Goal: Information Seeking & Learning: Learn about a topic

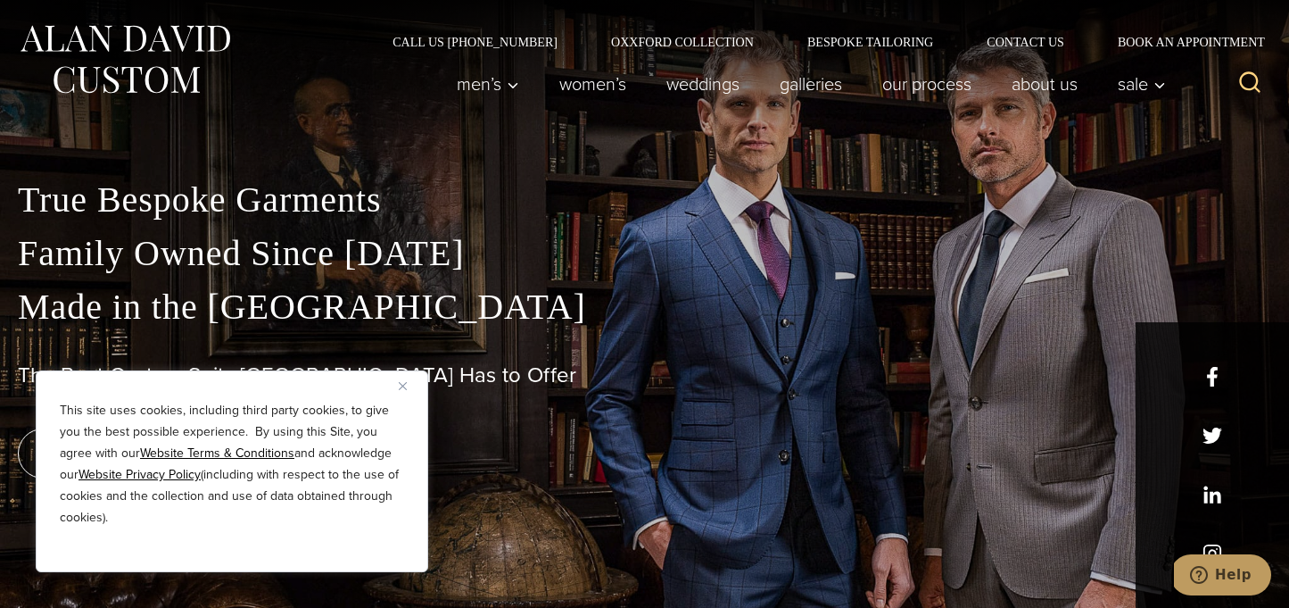
click at [405, 385] on img "Close" at bounding box center [403, 386] width 8 height 8
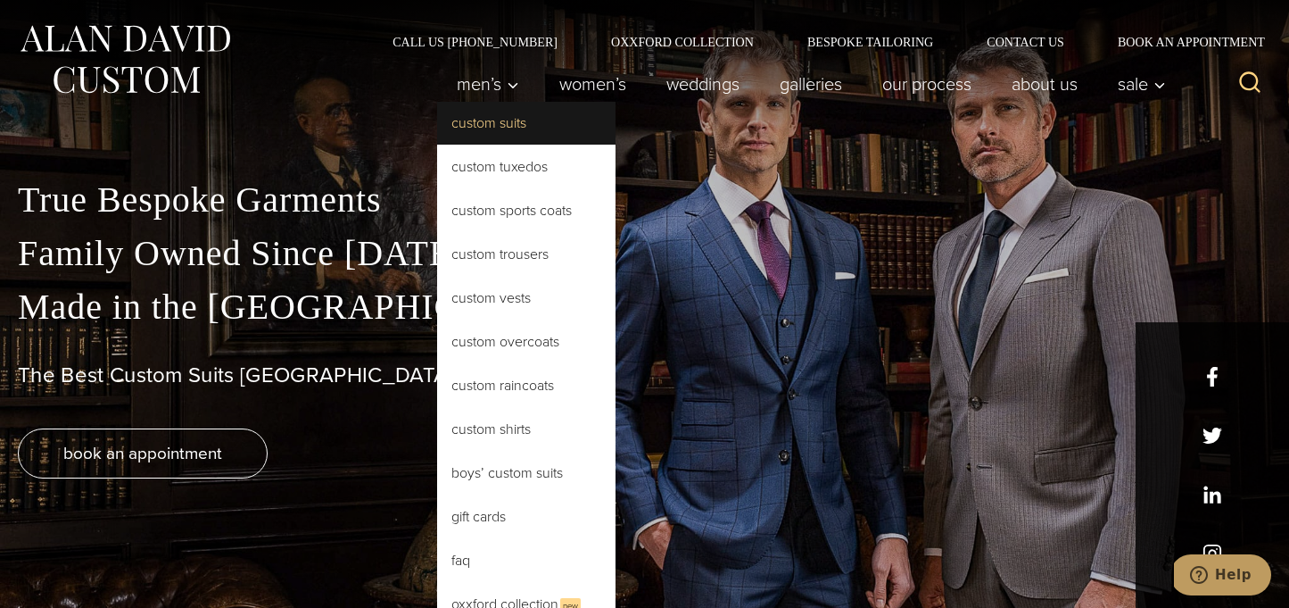
click at [494, 118] on link "Custom Suits" at bounding box center [526, 123] width 178 height 43
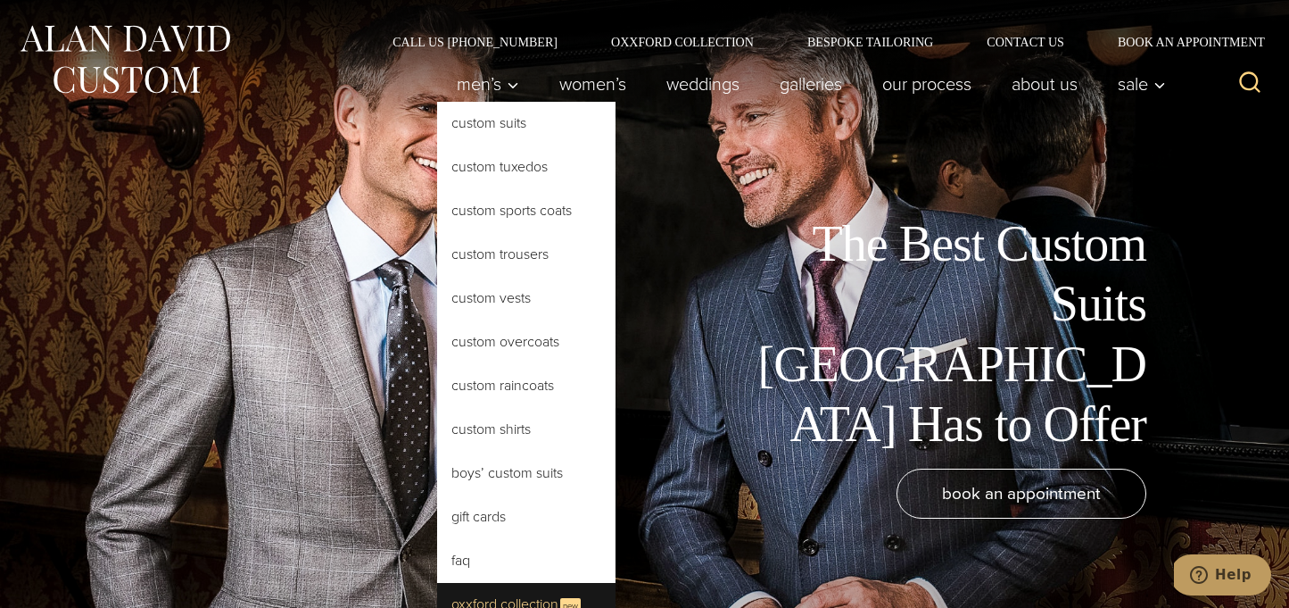
click at [510, 586] on link "Oxxford Collection New" at bounding box center [526, 605] width 178 height 44
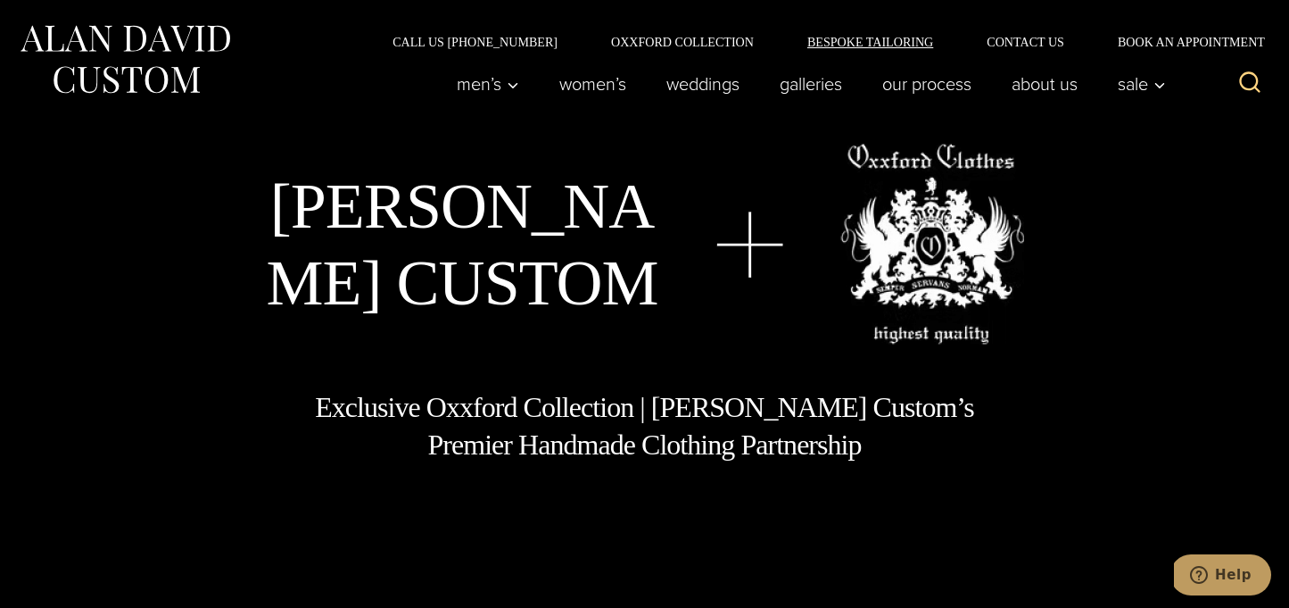
click at [823, 36] on link "Bespoke Tailoring" at bounding box center [870, 42] width 179 height 12
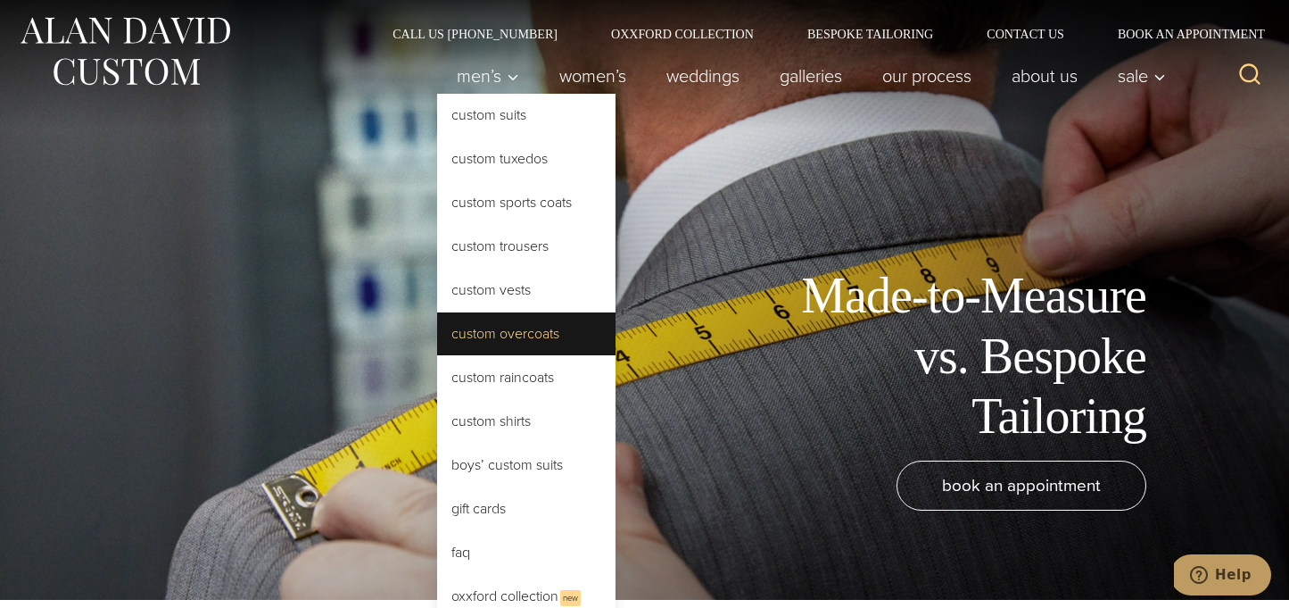
scroll to position [3, 0]
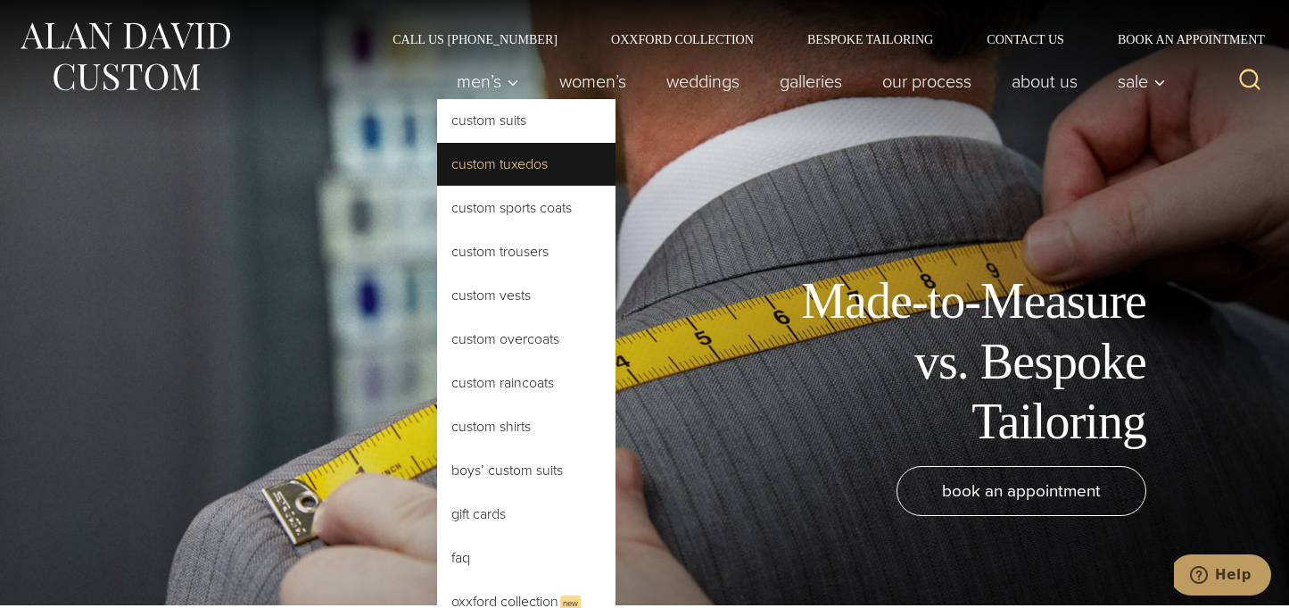
click at [533, 172] on link "Custom Tuxedos" at bounding box center [526, 164] width 178 height 43
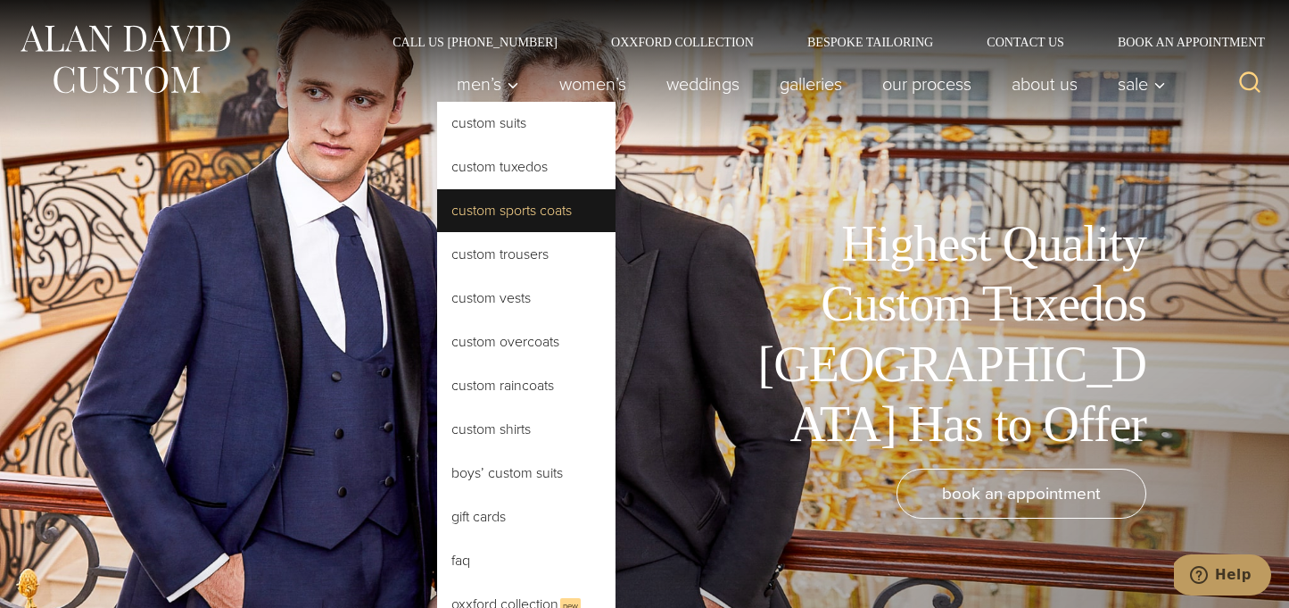
click at [519, 224] on link "Custom Sports Coats" at bounding box center [526, 210] width 178 height 43
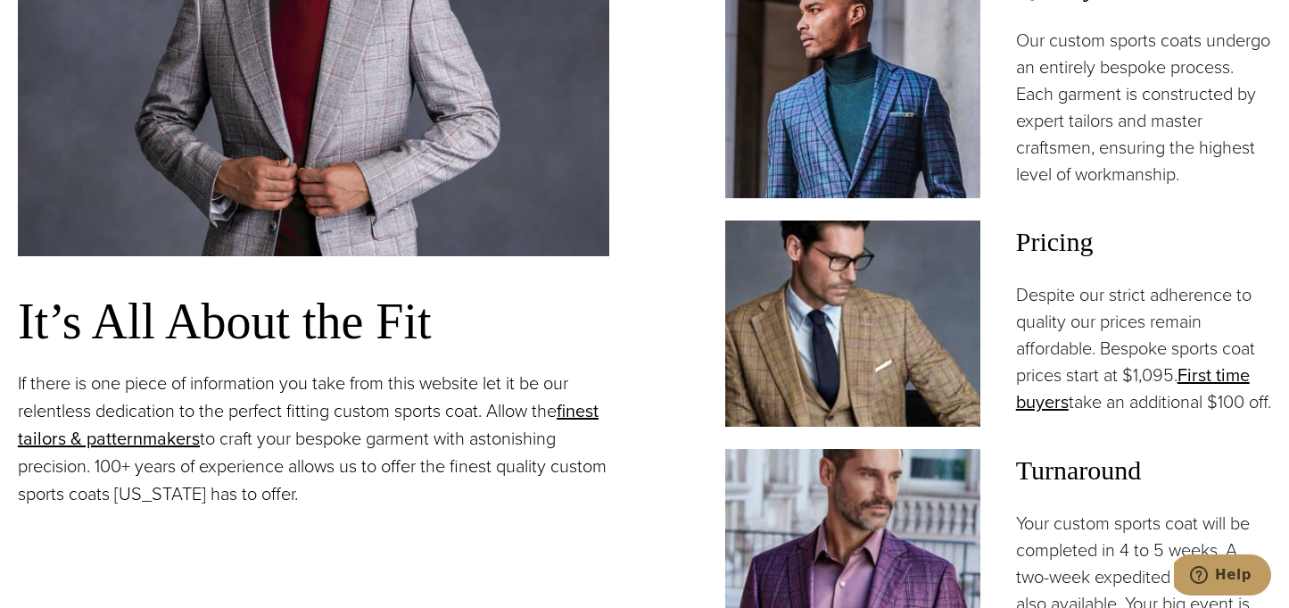
scroll to position [1527, 0]
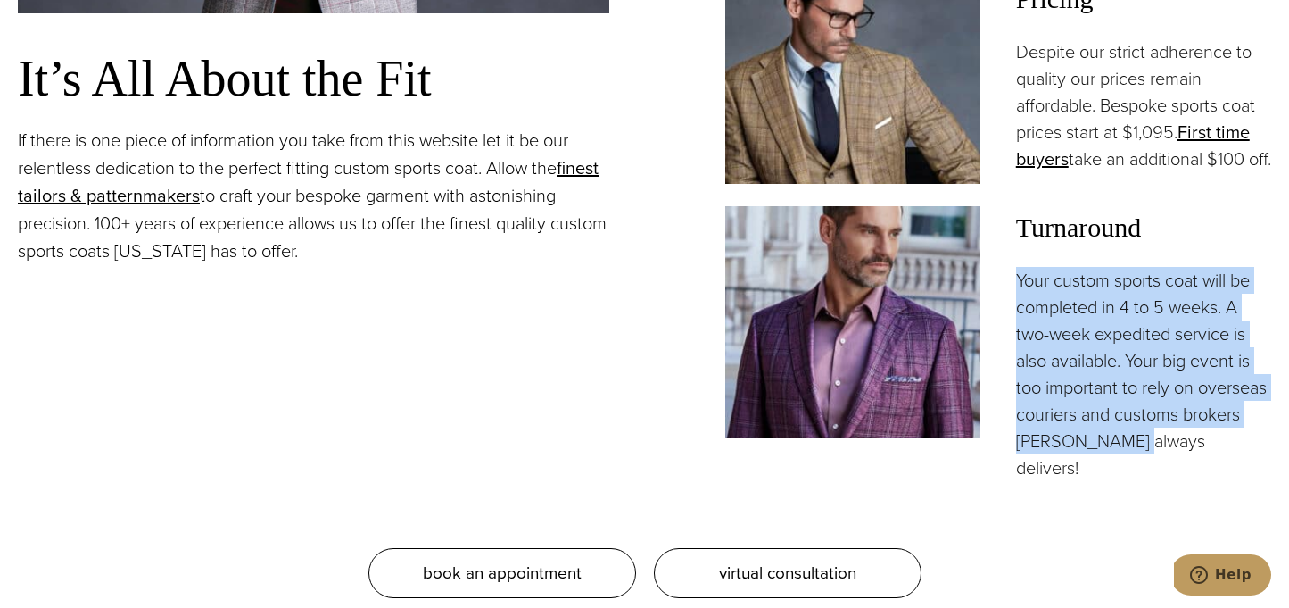
drag, startPoint x: 1018, startPoint y: 285, endPoint x: 1140, endPoint y: 452, distance: 207.5
click at [1139, 452] on p "Your custom sports coat will be completed in 4 to 5 weeks. A two-week expedited…" at bounding box center [1143, 374] width 255 height 214
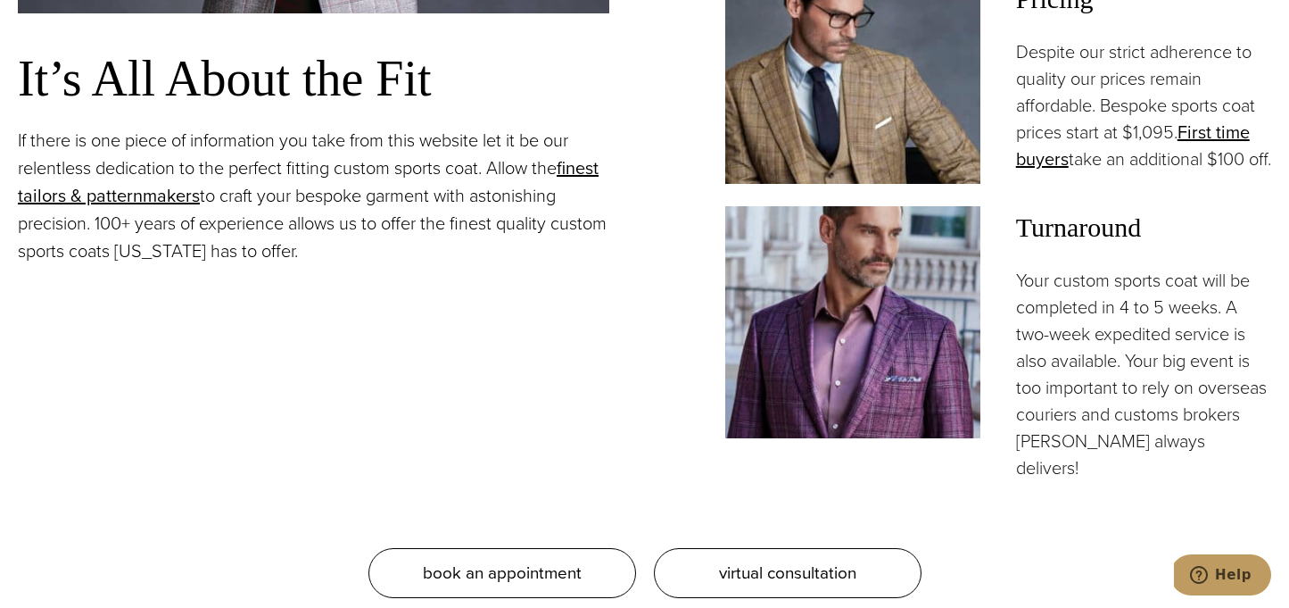
click at [1256, 469] on div "Custom Sports Coats Tailored to Perfection It’s All About the Fit If there is o…" at bounding box center [644, 6] width 1253 height 1183
click at [1256, 467] on p "Your custom sports coat will be completed in 4 to 5 weeks. A two-week expedited…" at bounding box center [1143, 374] width 255 height 214
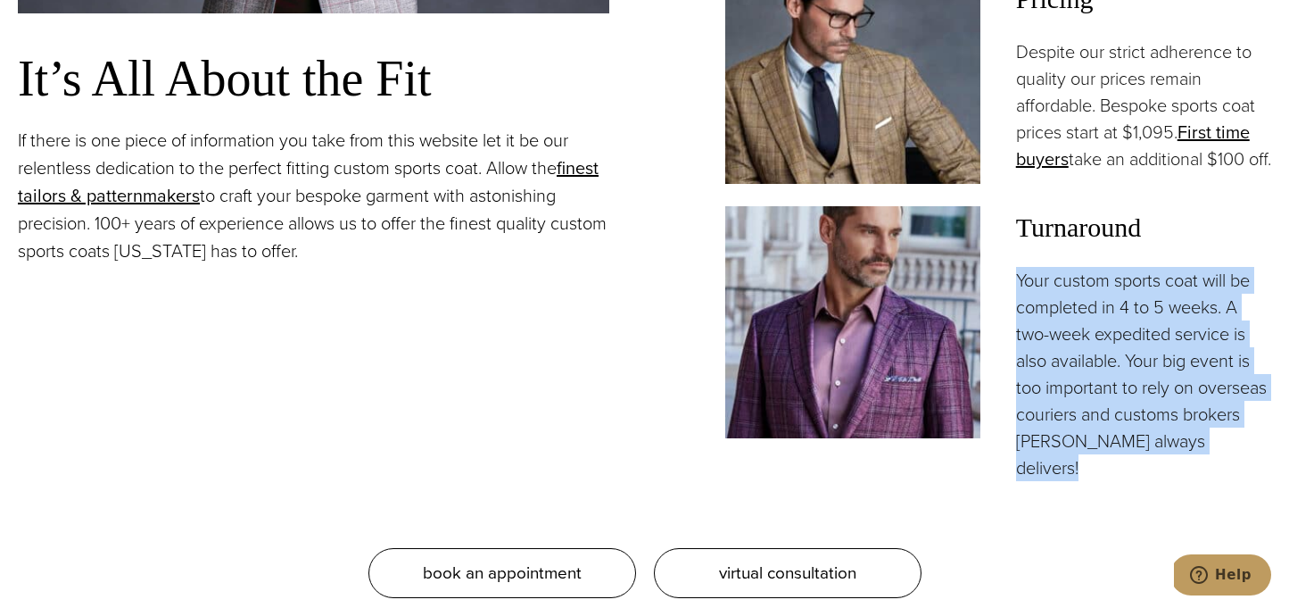
click at [1256, 467] on p "Your custom sports coat will be completed in 4 to 5 weeks. A two-week expedited…" at bounding box center [1143, 374] width 255 height 214
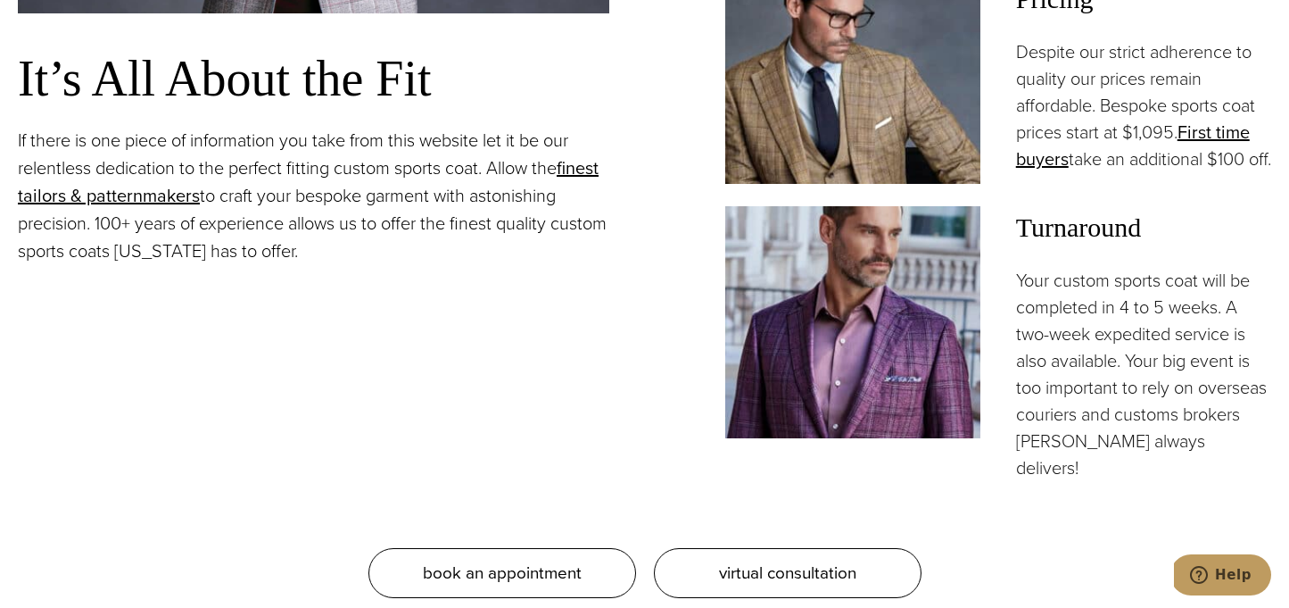
click at [1245, 467] on p "Your custom sports coat will be completed in 4 to 5 weeks. A two-week expedited…" at bounding box center [1143, 374] width 255 height 214
click at [1262, 463] on p "Your custom sports coat will be completed in 4 to 5 weeks. A two-week expedited…" at bounding box center [1143, 374] width 255 height 214
click at [1200, 460] on p "Your custom sports coat will be completed in 4 to 5 weeks. A two-week expedited…" at bounding box center [1143, 374] width 255 height 214
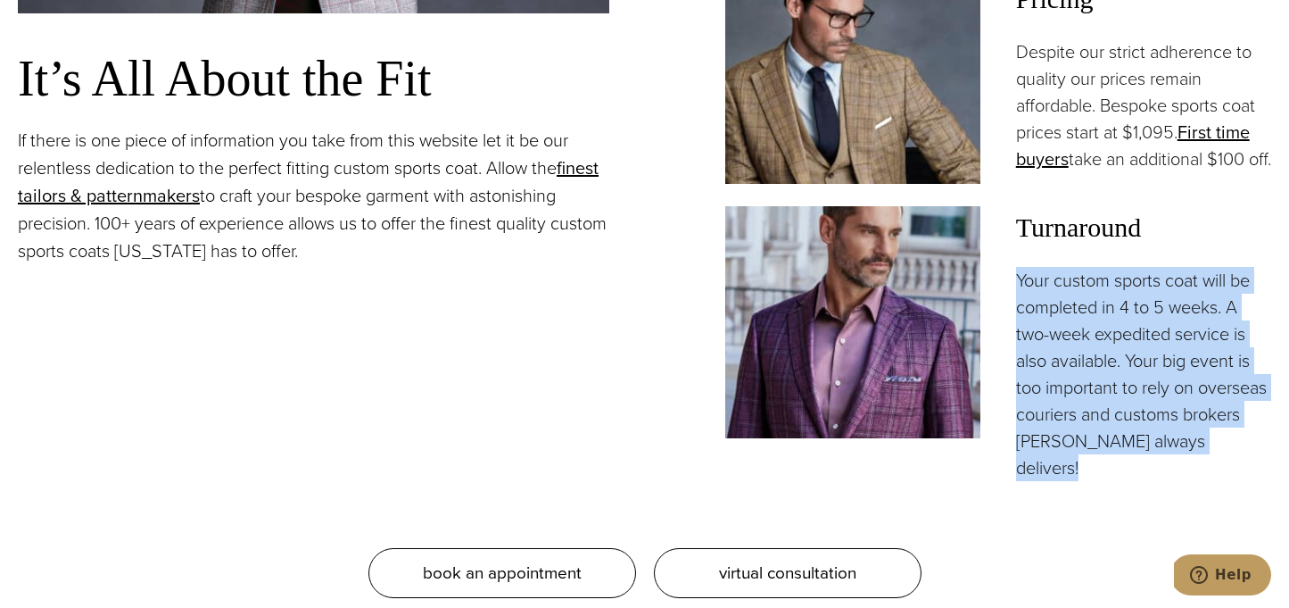
click at [1200, 460] on p "Your custom sports coat will be completed in 4 to 5 weeks. A two-week expedited…" at bounding box center [1143, 374] width 255 height 214
click at [1064, 306] on p "Your custom sports coat will be completed in 4 to 5 weeks. A two-week expedited…" at bounding box center [1143, 374] width 255 height 214
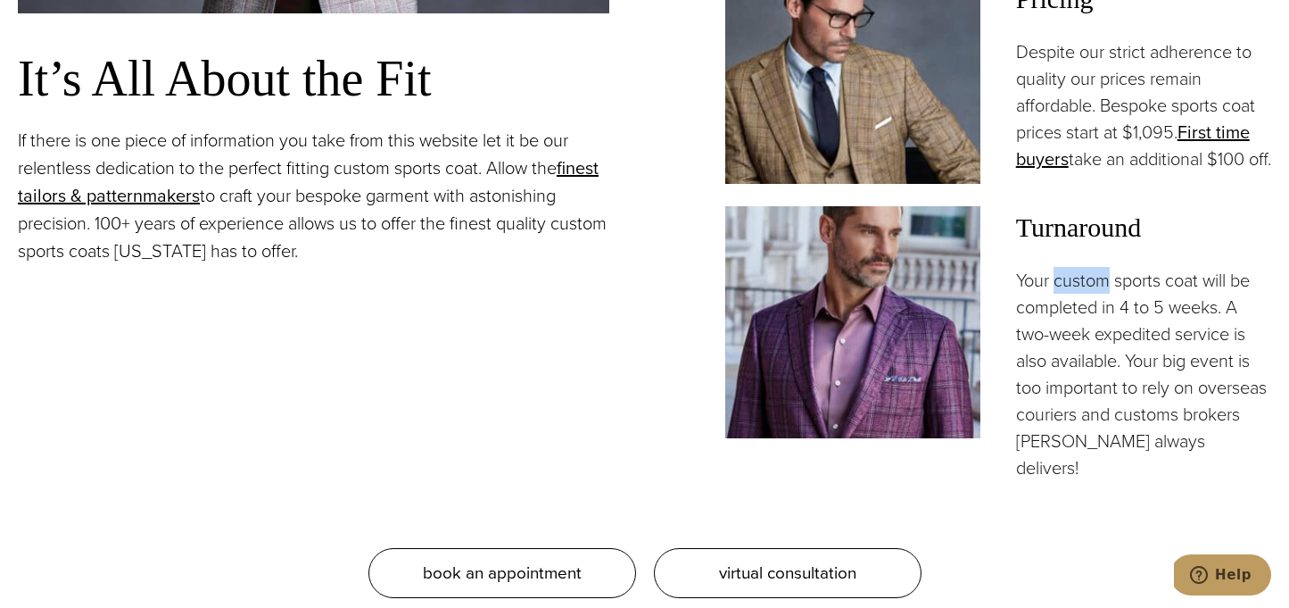
click at [1064, 306] on p "Your custom sports coat will be completed in 4 to 5 weeks. A two-week expedited…" at bounding box center [1143, 374] width 255 height 214
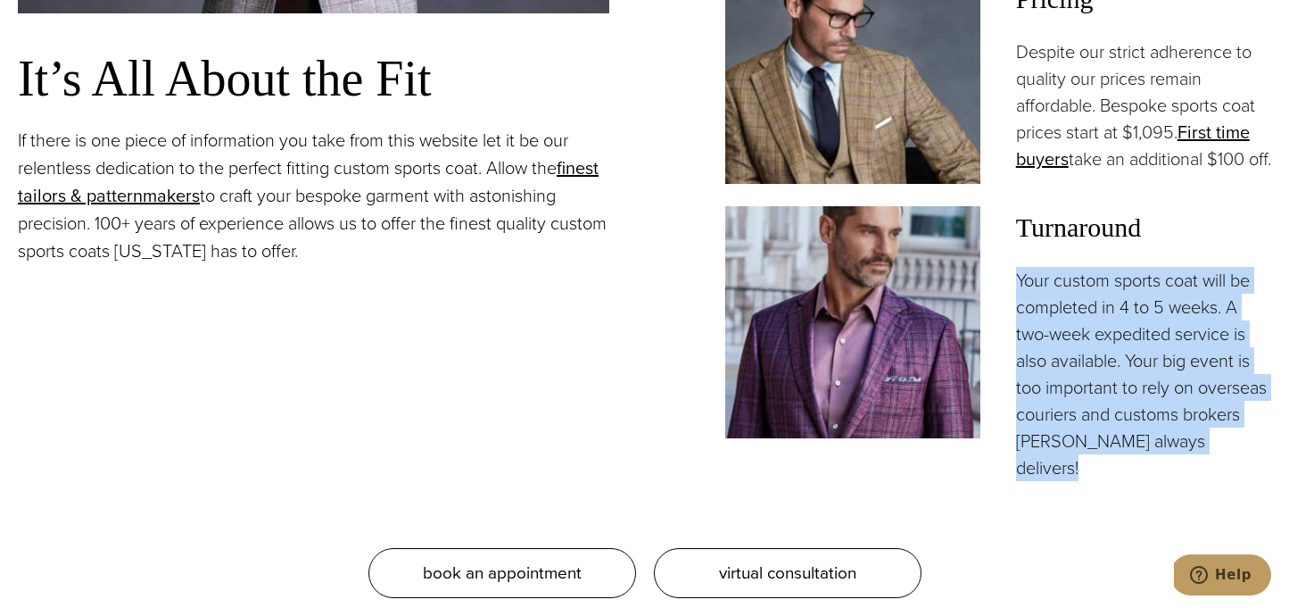
click at [1064, 306] on p "Your custom sports coat will be completed in 4 to 5 weeks. A two-week expedited…" at bounding box center [1143, 374] width 255 height 214
click at [1025, 300] on p "Your custom sports coat will be completed in 4 to 5 weeks. A two-week expedited…" at bounding box center [1143, 374] width 255 height 214
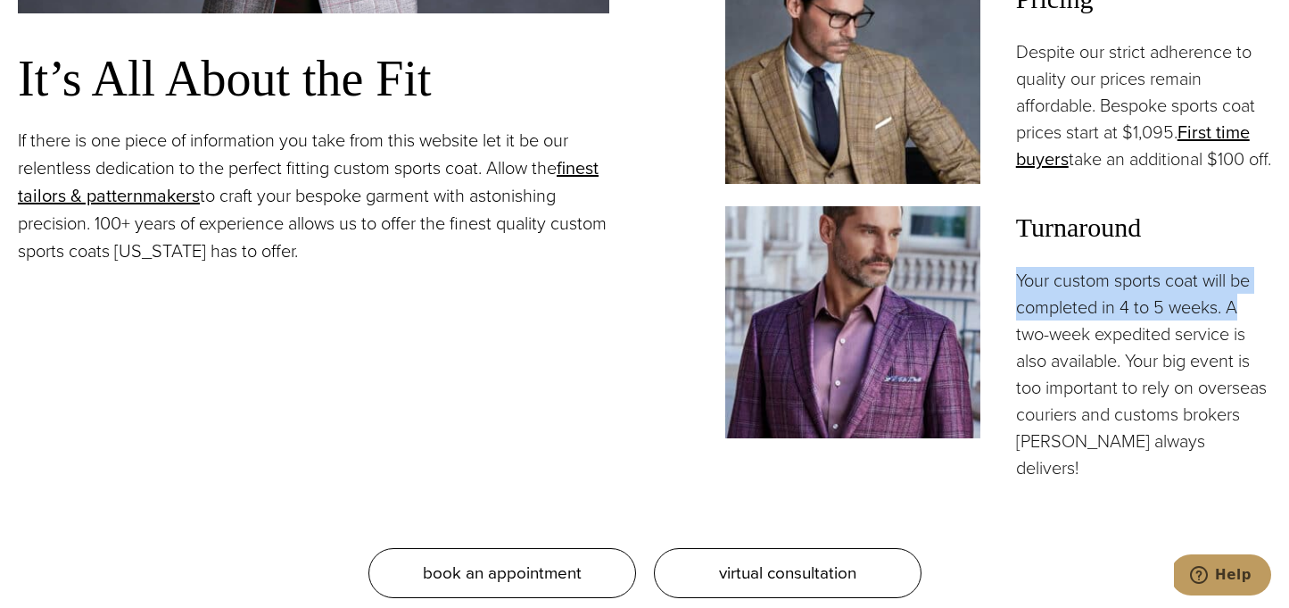
drag, startPoint x: 1015, startPoint y: 296, endPoint x: 1249, endPoint y: 331, distance: 236.3
click at [1249, 331] on p "Your custom sports coat will be completed in 4 to 5 weeks. A two-week expedited…" at bounding box center [1143, 374] width 255 height 214
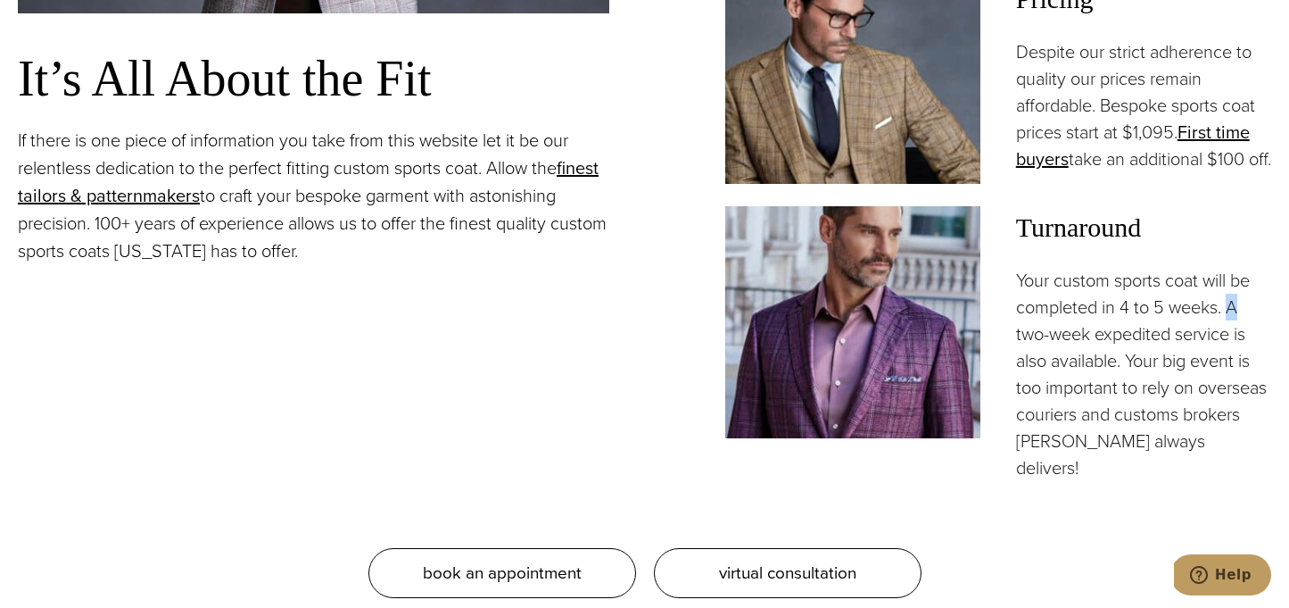
click at [1249, 331] on p "Your custom sports coat will be completed in 4 to 5 weeks. A two-week expedited…" at bounding box center [1143, 374] width 255 height 214
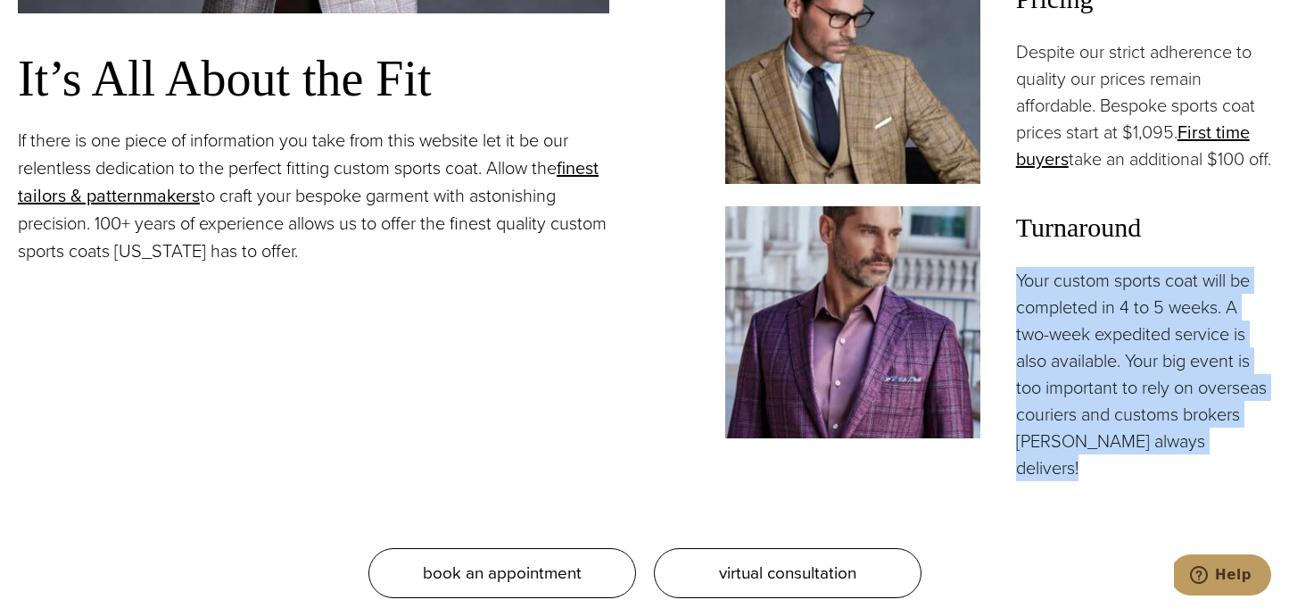
click at [1249, 331] on p "Your custom sports coat will be completed in 4 to 5 weeks. A two-week expedited…" at bounding box center [1143, 374] width 255 height 214
click at [1166, 312] on p "Your custom sports coat will be completed in 4 to 5 weeks. A two-week expedited…" at bounding box center [1143, 374] width 255 height 214
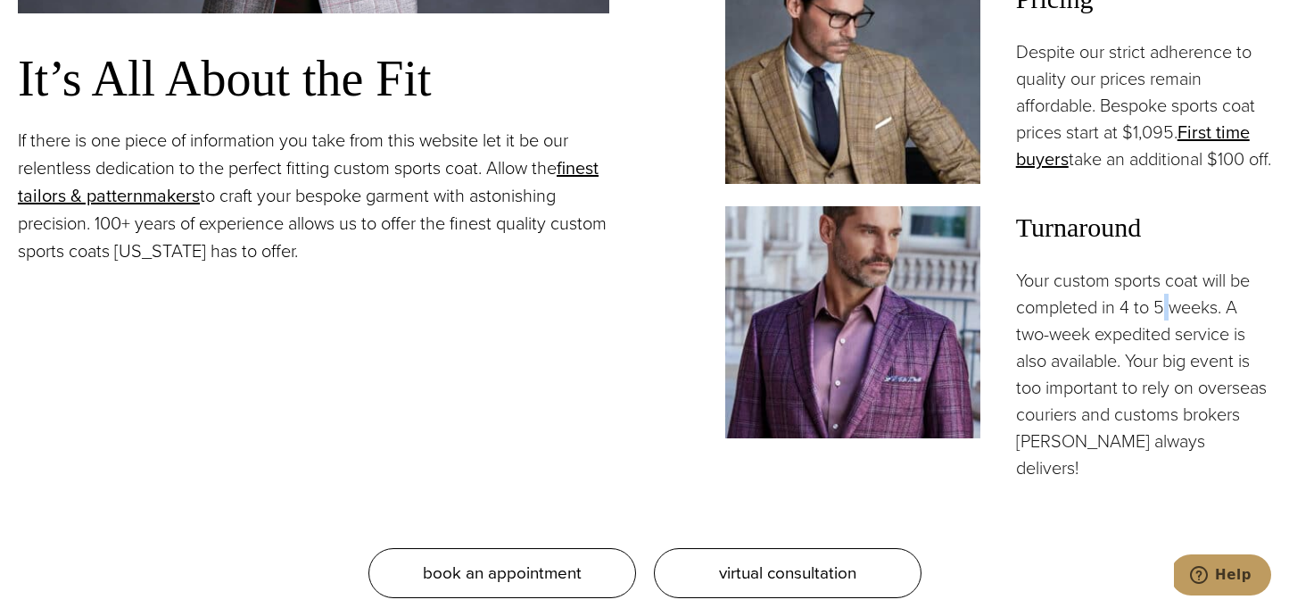
click at [1166, 312] on p "Your custom sports coat will be completed in 4 to 5 weeks. A two-week expedited…" at bounding box center [1143, 374] width 255 height 214
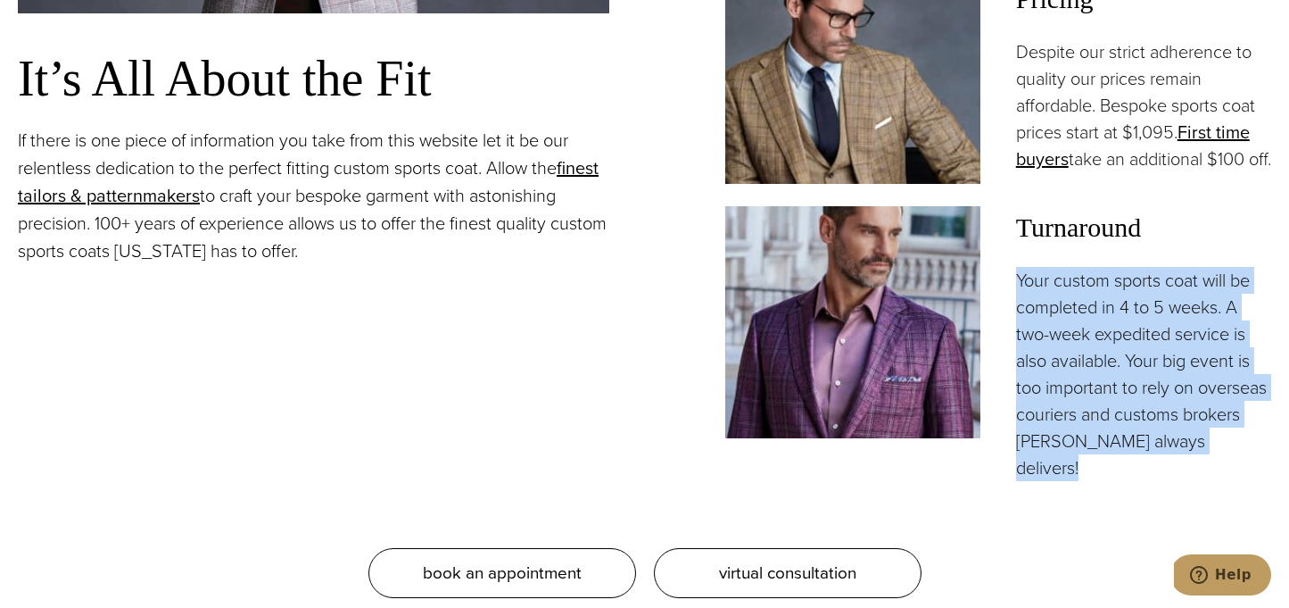
click at [1166, 312] on p "Your custom sports coat will be completed in 4 to 5 weeks. A two-week expedited…" at bounding box center [1143, 374] width 255 height 214
click at [1106, 318] on p "Your custom sports coat will be completed in 4 to 5 weeks. A two-week expedited…" at bounding box center [1143, 374] width 255 height 214
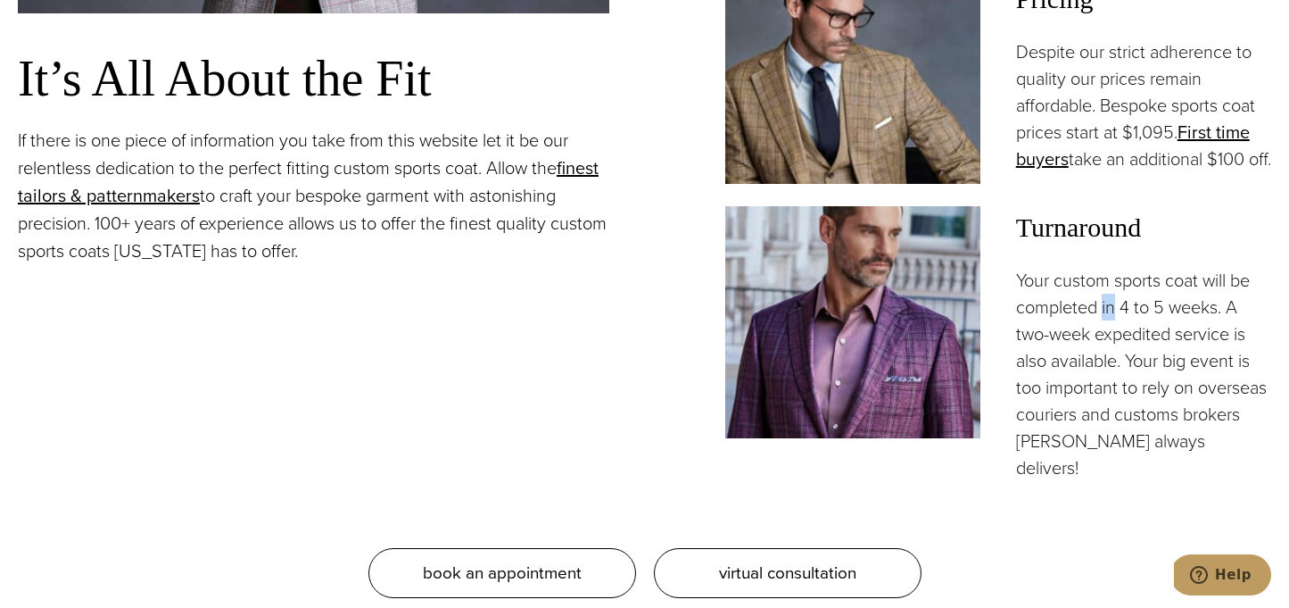
click at [1106, 318] on p "Your custom sports coat will be completed in 4 to 5 weeks. A two-week expedited…" at bounding box center [1143, 374] width 255 height 214
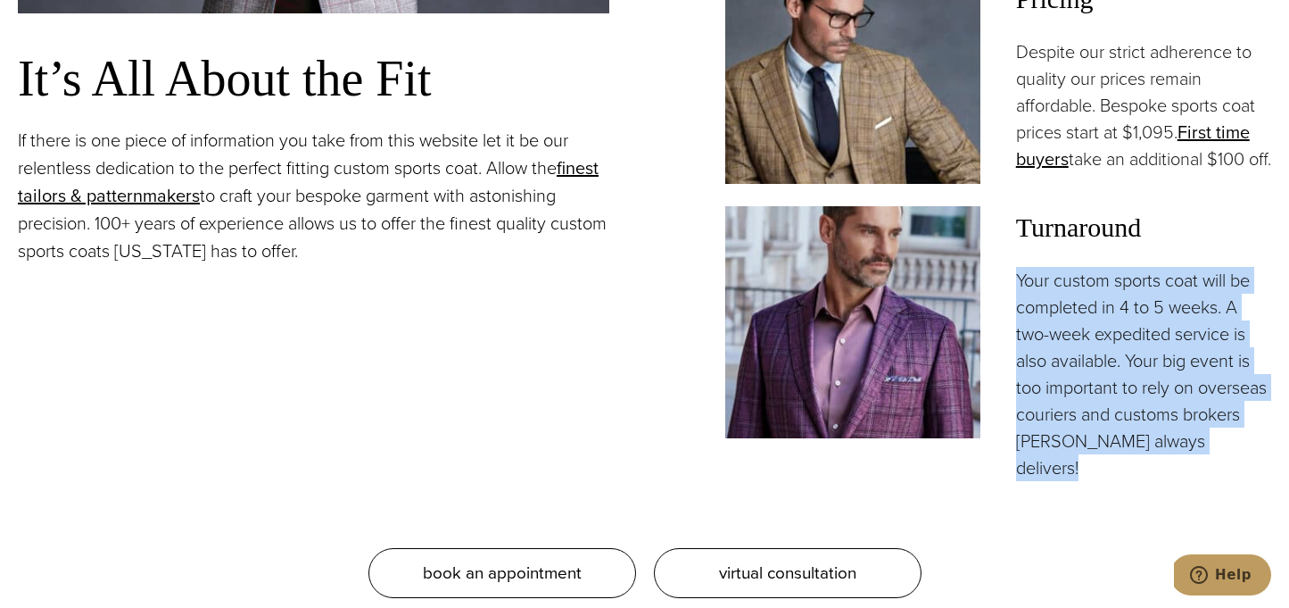
click at [1106, 318] on p "Your custom sports coat will be completed in 4 to 5 weeks. A two-week expedited…" at bounding box center [1143, 374] width 255 height 214
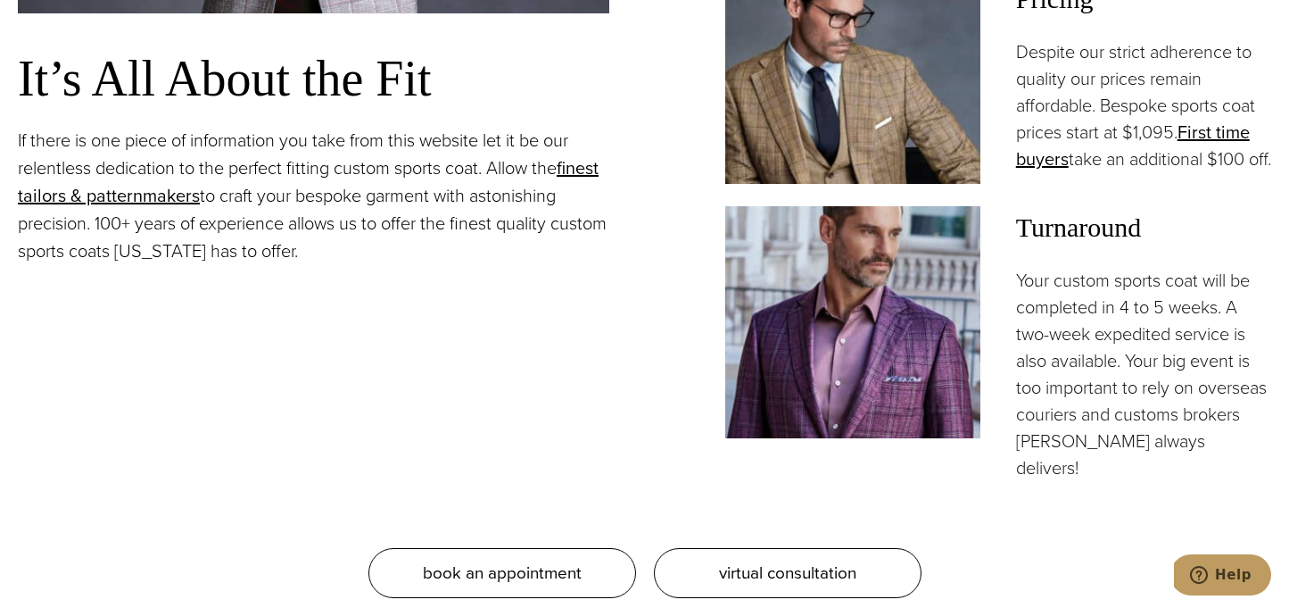
click at [1106, 340] on p "Your custom sports coat will be completed in 4 to 5 weeks. A two-week expedited…" at bounding box center [1143, 374] width 255 height 214
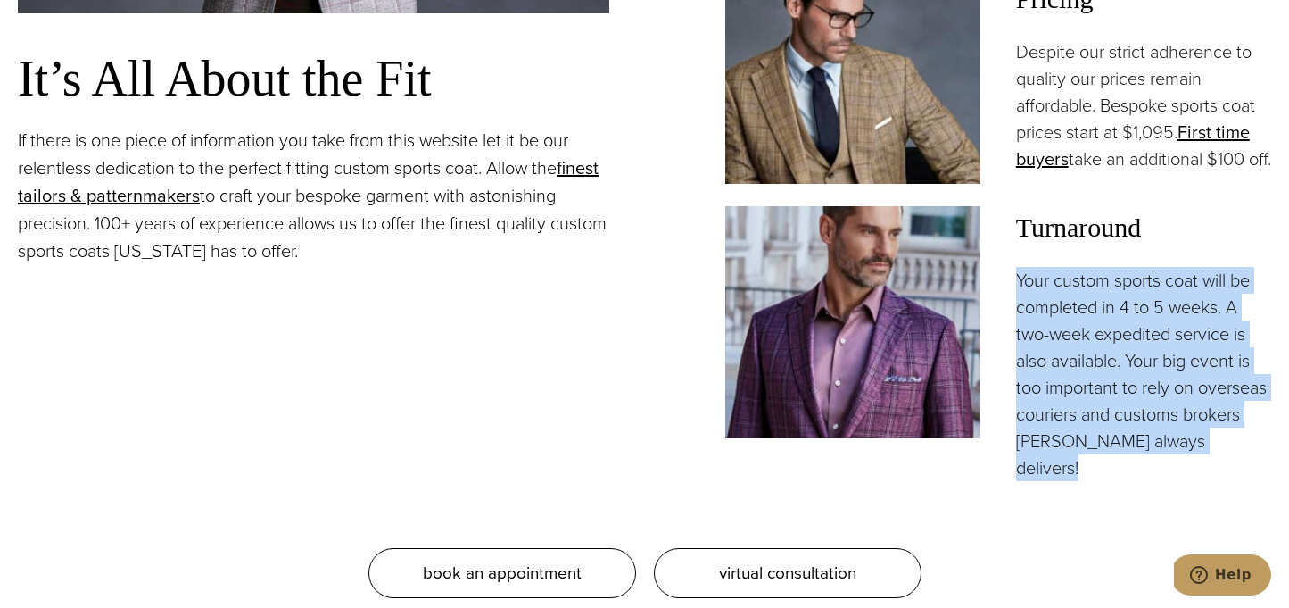
click at [1106, 340] on p "Your custom sports coat will be completed in 4 to 5 weeks. A two-week expedited…" at bounding box center [1143, 374] width 255 height 214
click at [1036, 340] on p "Your custom sports coat will be completed in 4 to 5 weeks. A two-week expedited…" at bounding box center [1143, 374] width 255 height 214
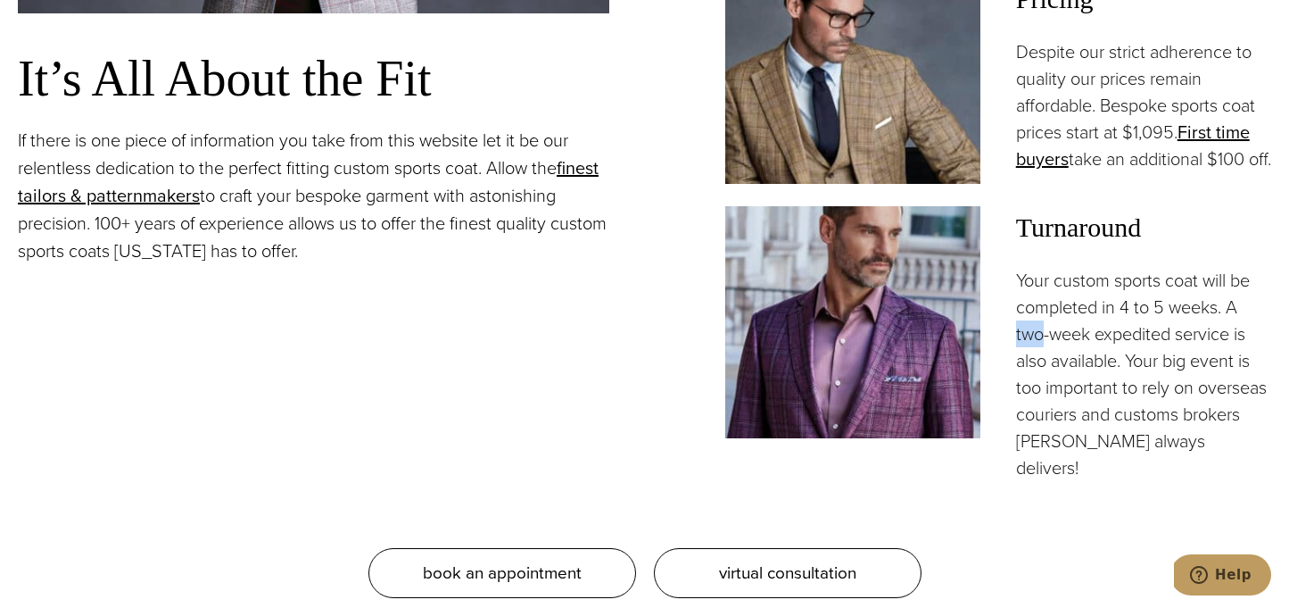
click at [1036, 340] on p "Your custom sports coat will be completed in 4 to 5 weeks. A two-week expedited…" at bounding box center [1143, 374] width 255 height 214
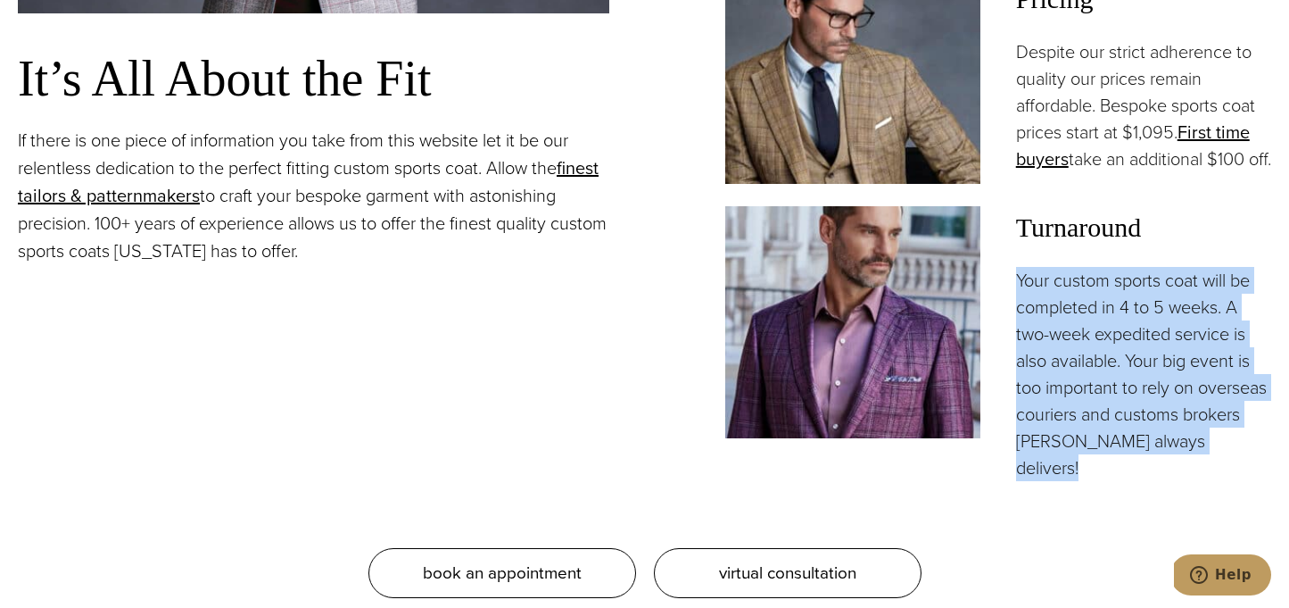
click at [1036, 340] on p "Your custom sports coat will be completed in 4 to 5 weeks. A two-week expedited…" at bounding box center [1143, 374] width 255 height 214
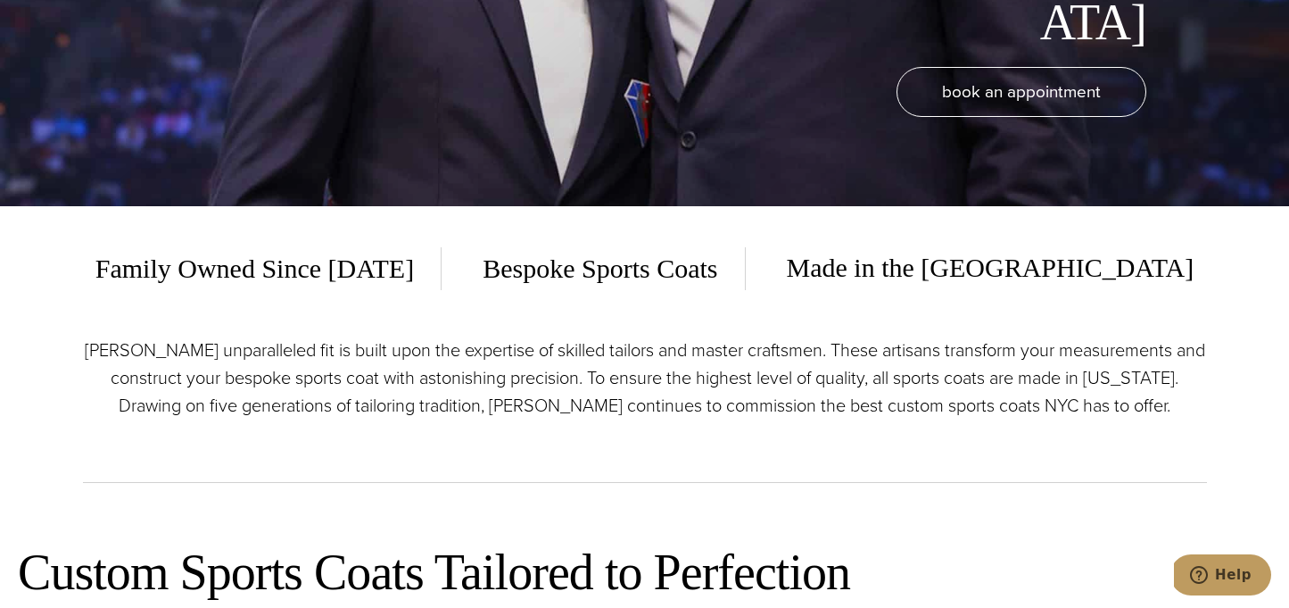
scroll to position [0, 0]
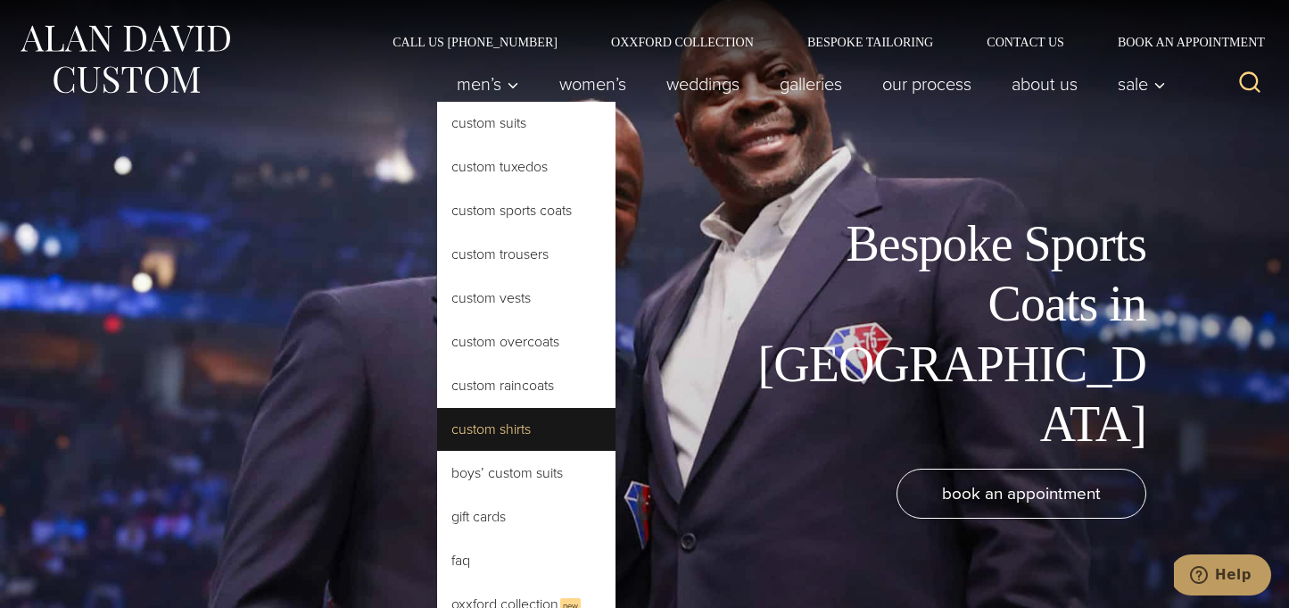
click at [546, 435] on link "Custom Shirts" at bounding box center [526, 429] width 178 height 43
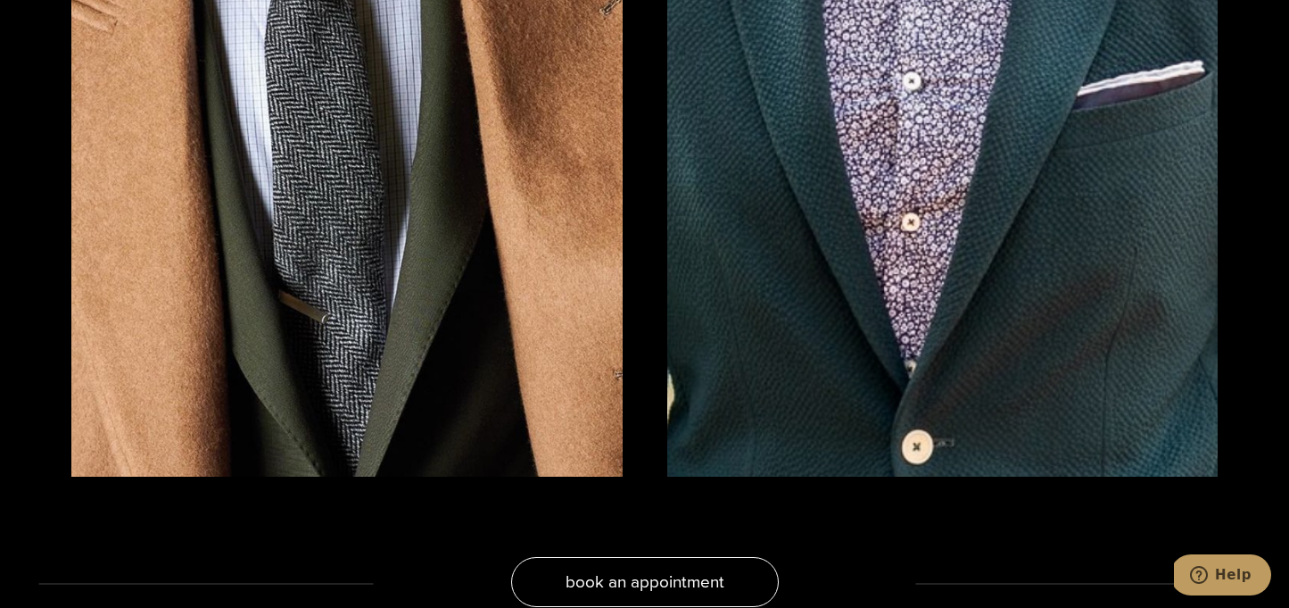
scroll to position [2992, 0]
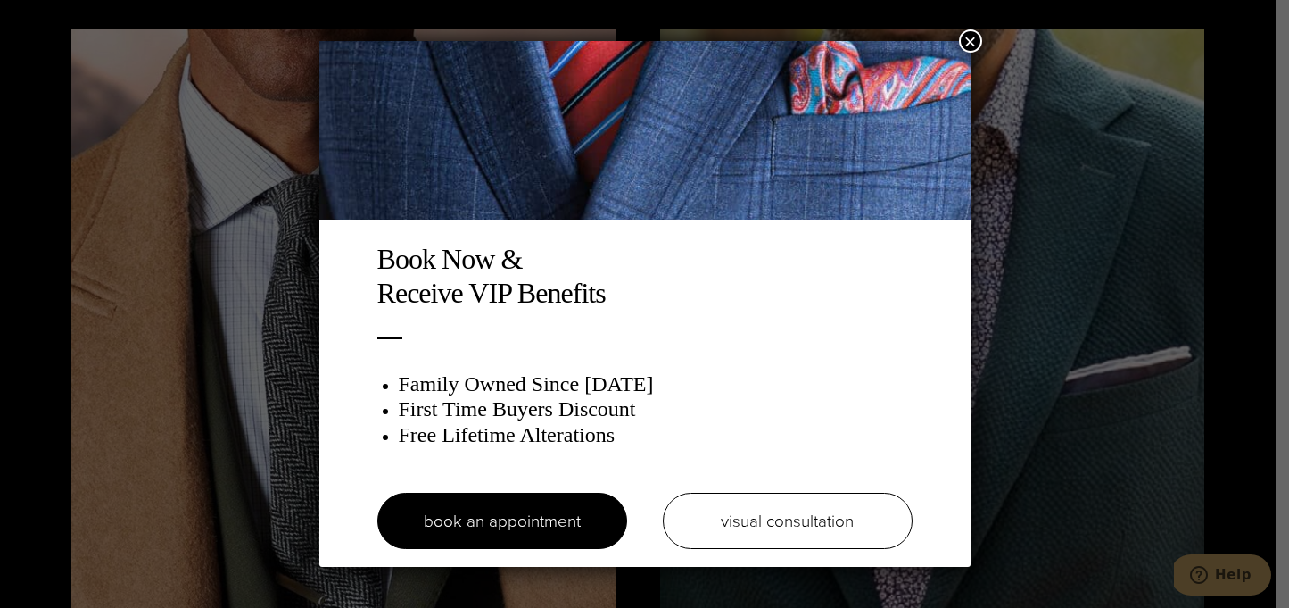
click at [965, 43] on button "×" at bounding box center [970, 40] width 23 height 23
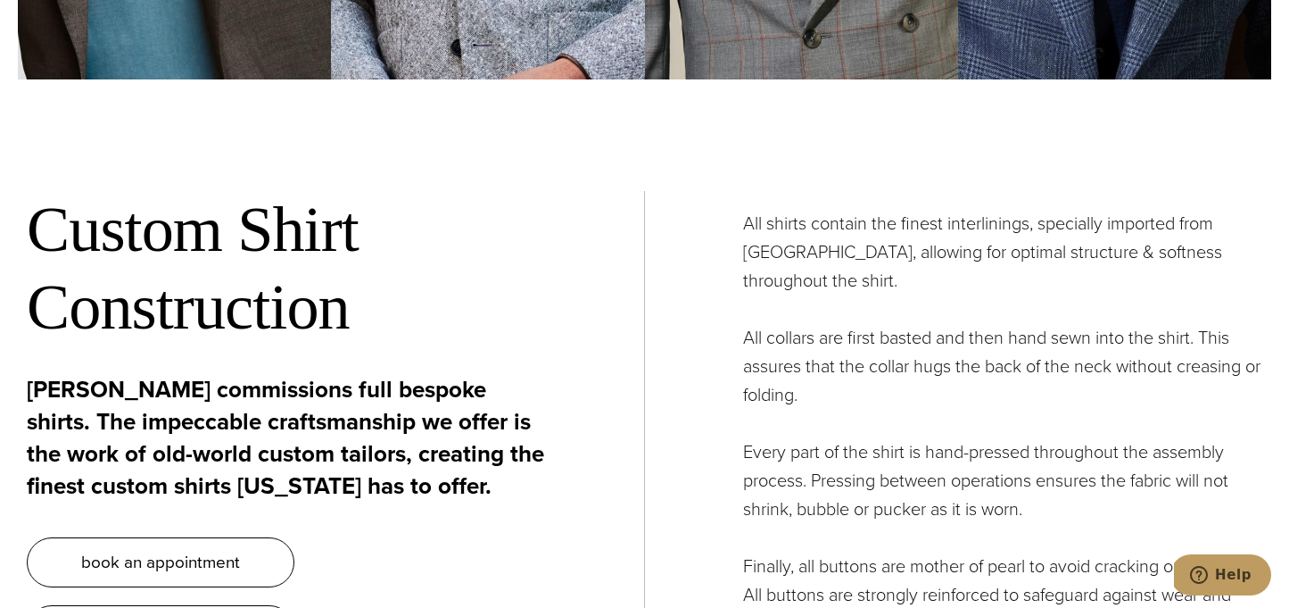
scroll to position [6086, 0]
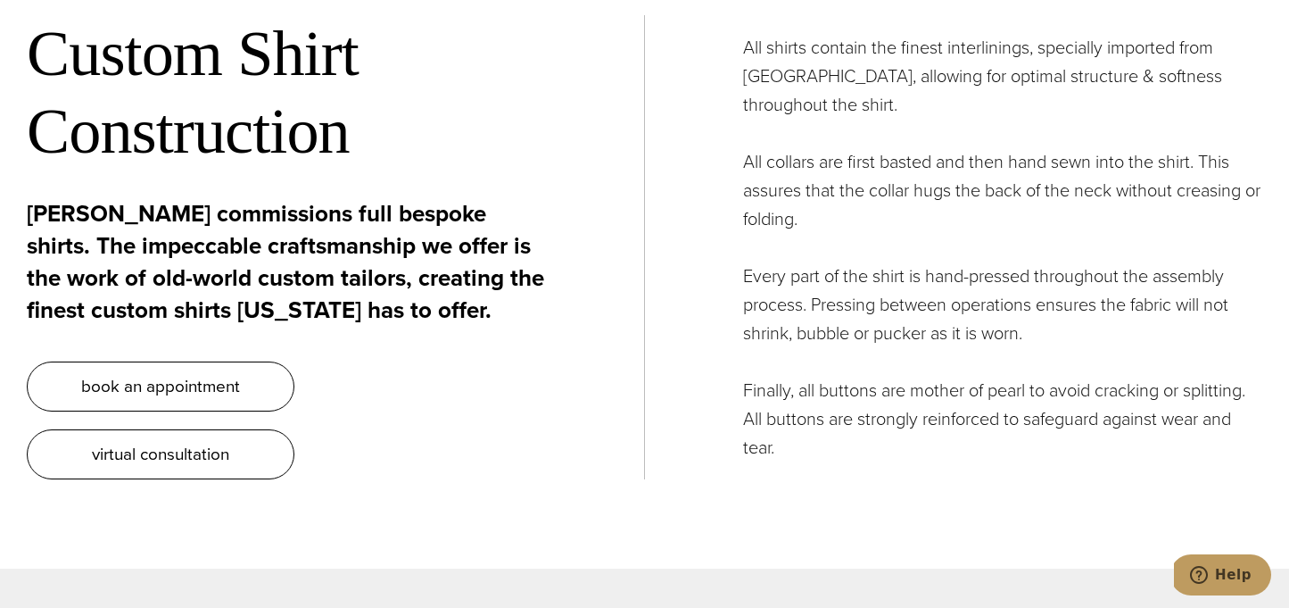
click at [740, 208] on div "All shirts contain the finest interlinings, specially imported from Italy, allo…" at bounding box center [954, 247] width 618 height 428
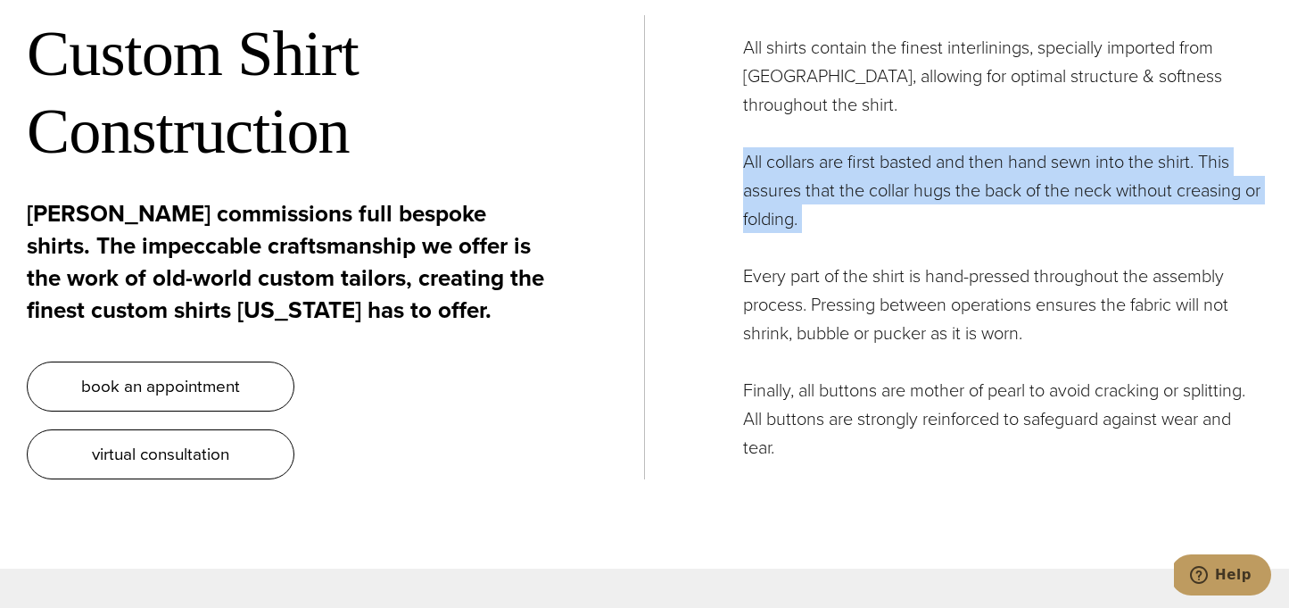
click at [740, 208] on div "All shirts contain the finest interlinings, specially imported from Italy, allo…" at bounding box center [954, 247] width 618 height 428
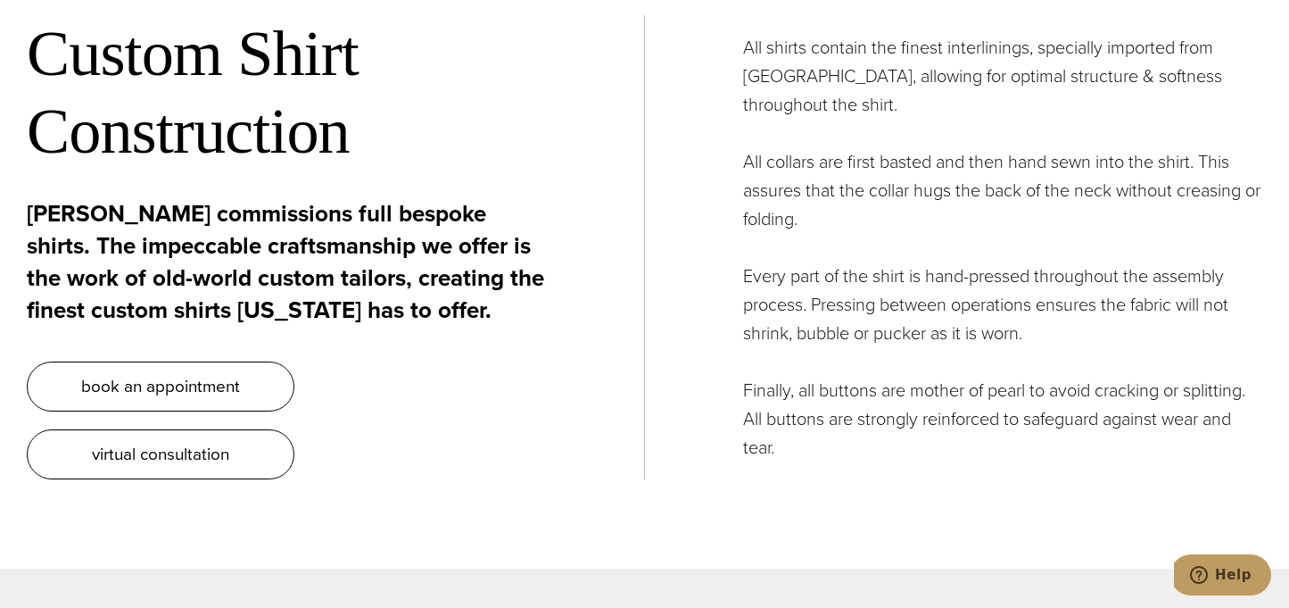
click at [776, 310] on p "Every part of the shirt is hand-pressed throughout the assembly process. Pressi…" at bounding box center [1003, 304] width 520 height 86
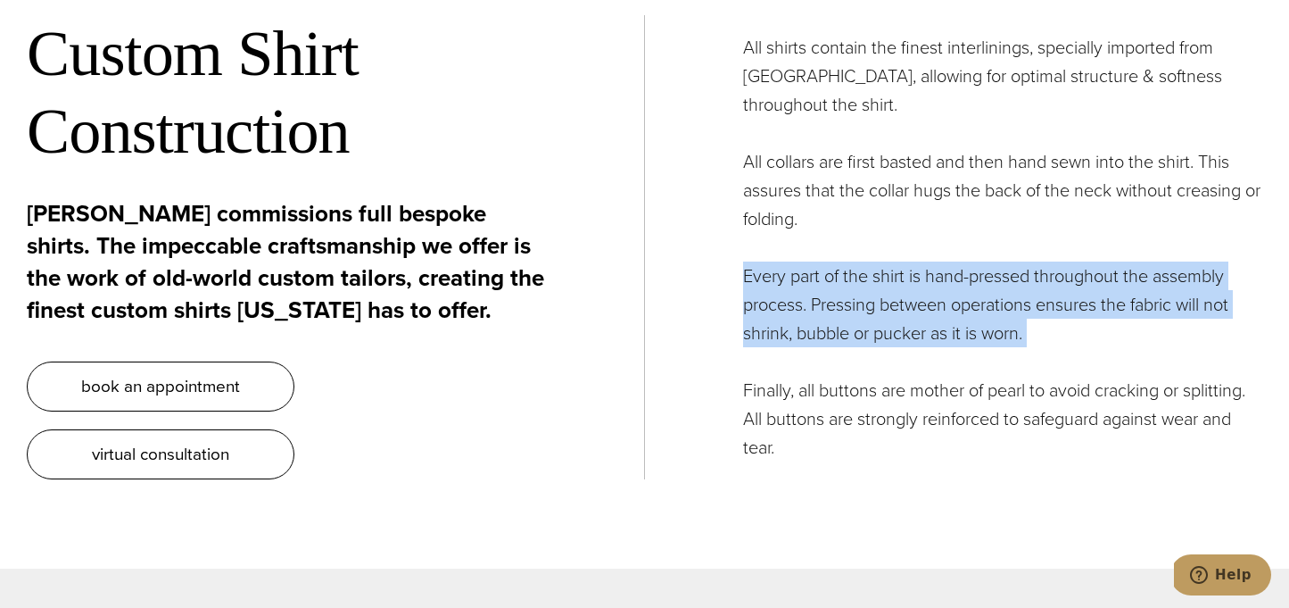
click at [776, 310] on p "Every part of the shirt is hand-pressed throughout the assembly process. Pressi…" at bounding box center [1003, 304] width 520 height 86
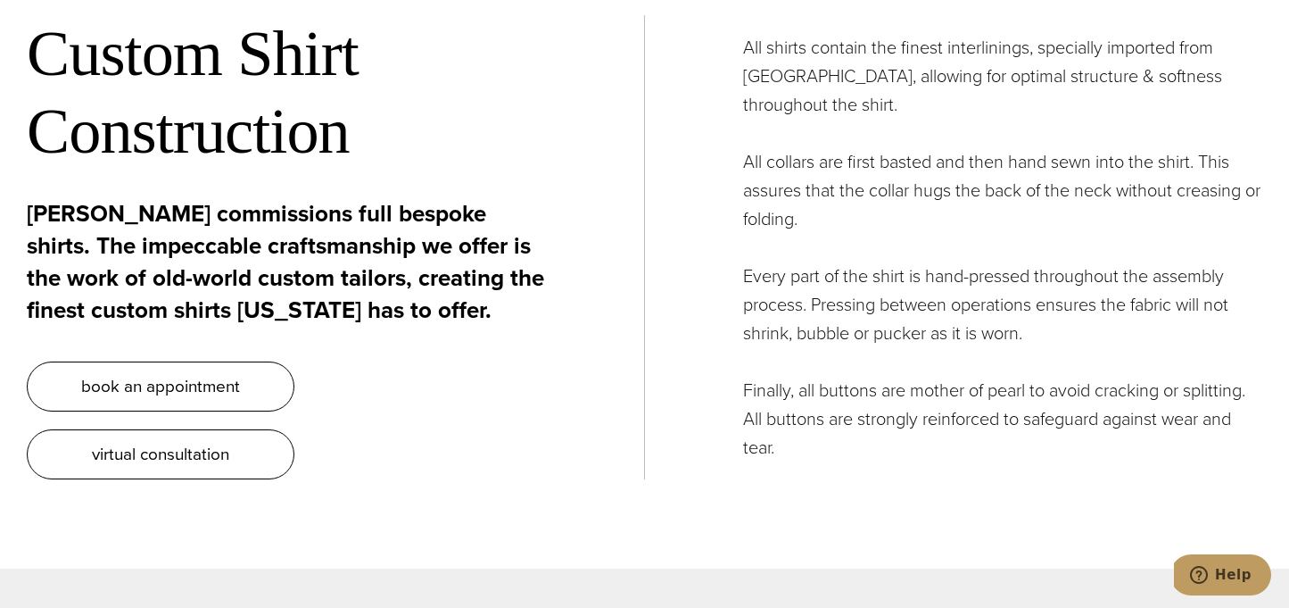
click at [767, 425] on p "Finally, all buttons are mother of pearl to avoid cracking or splitting. All bu…" at bounding box center [1003, 419] width 520 height 86
click at [766, 423] on p "Finally, all buttons are mother of pearl to avoid cracking or splitting. All bu…" at bounding box center [1003, 419] width 520 height 86
click at [759, 347] on div "All shirts contain the finest interlinings, specially imported from Italy, allo…" at bounding box center [954, 247] width 618 height 428
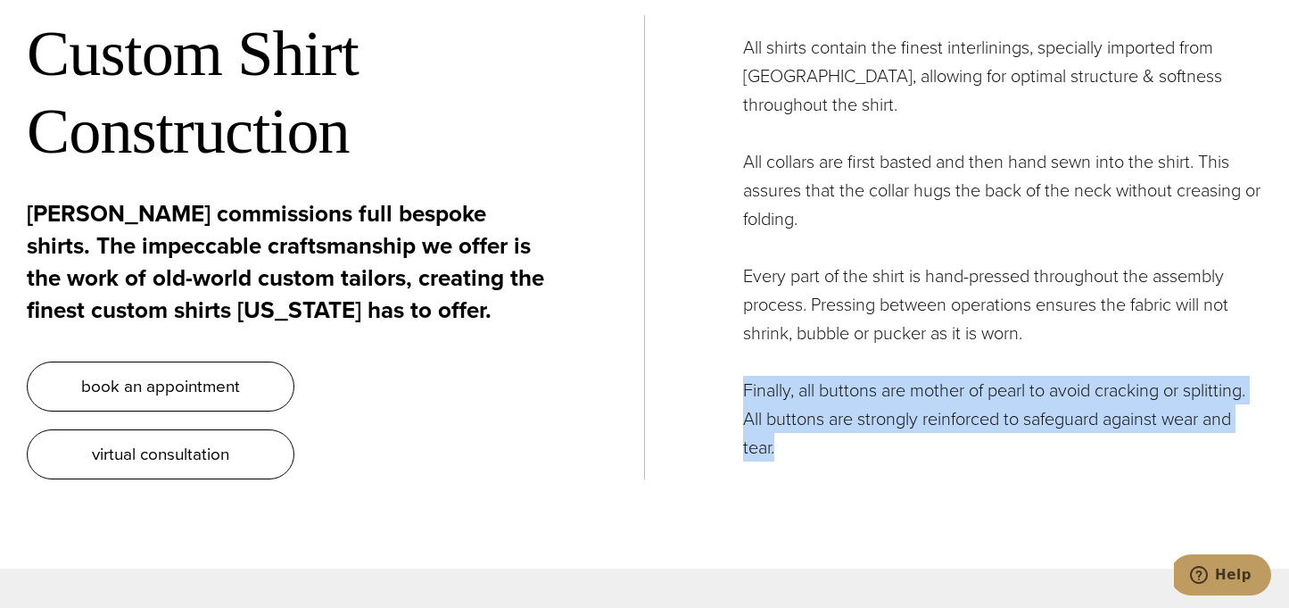
click at [759, 347] on div "All shirts contain the finest interlinings, specially imported from Italy, allo…" at bounding box center [954, 247] width 618 height 428
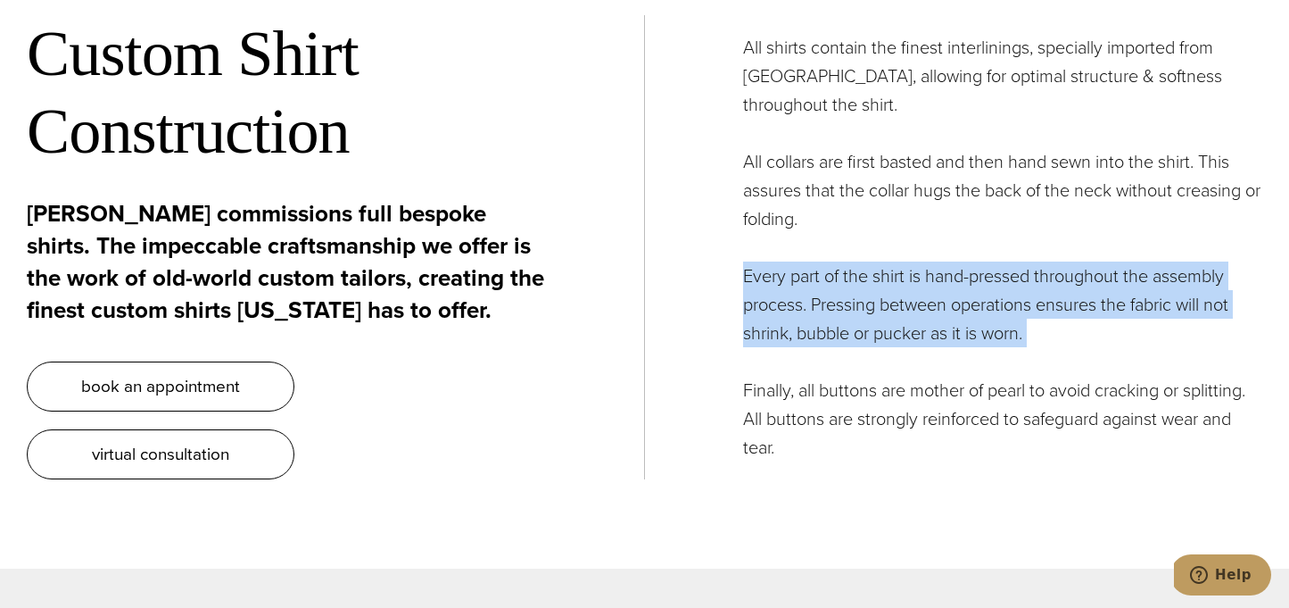
click at [759, 346] on div "All shirts contain the finest interlinings, specially imported from Italy, allo…" at bounding box center [954, 247] width 618 height 428
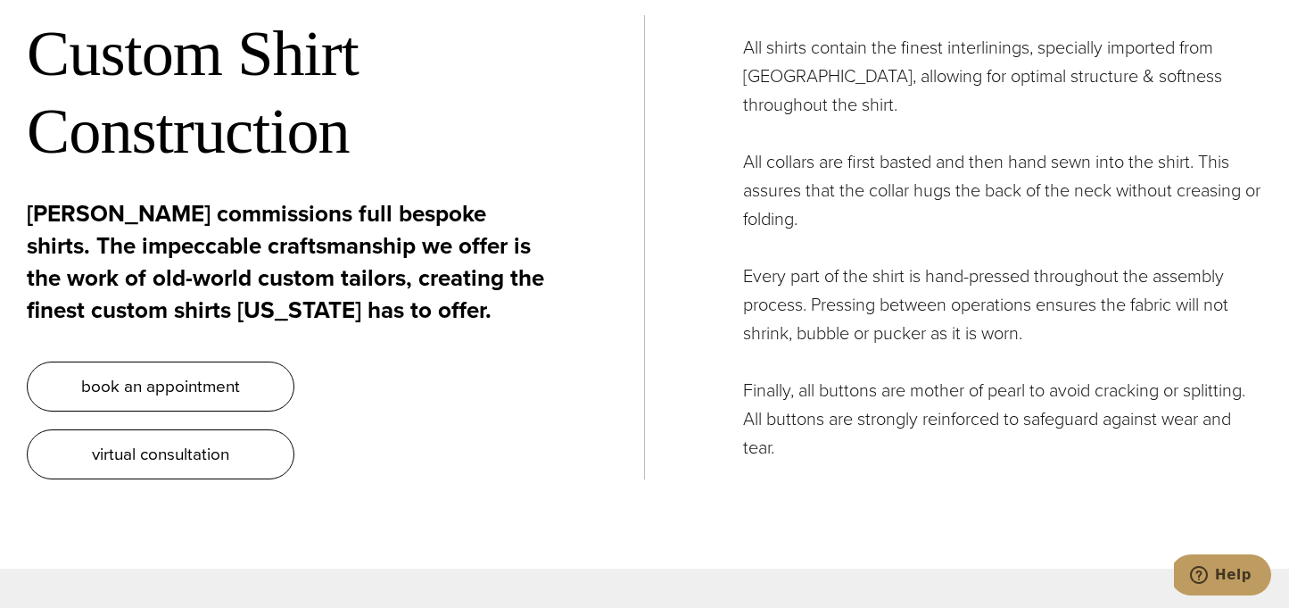
click at [765, 225] on div "All shirts contain the finest interlinings, specially imported from Italy, allo…" at bounding box center [954, 247] width 618 height 428
click at [765, 223] on div "All shirts contain the finest interlinings, specially imported from Italy, allo…" at bounding box center [954, 247] width 618 height 428
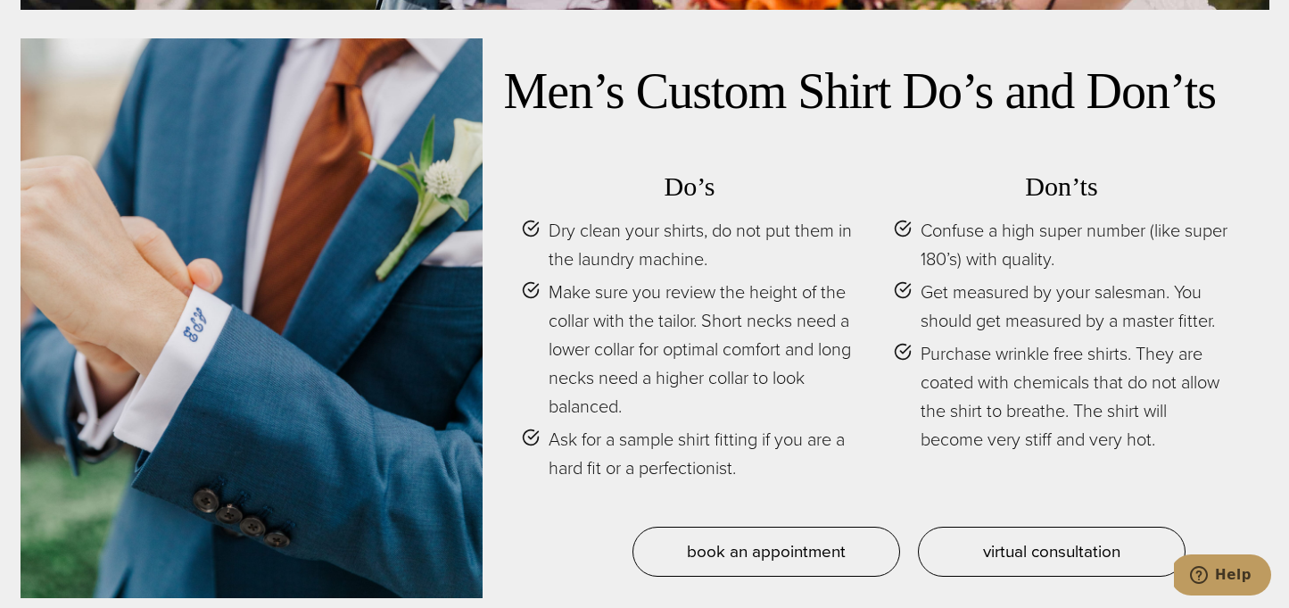
scroll to position [7317, 0]
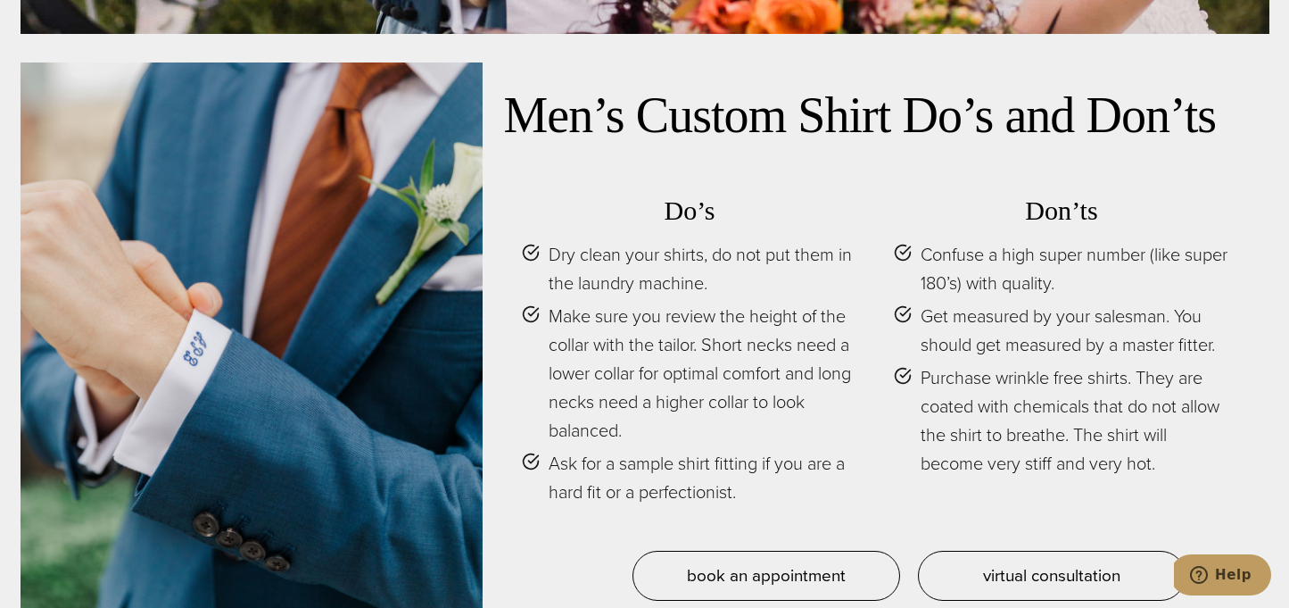
click at [600, 253] on span "Dry clean your shirts, do not put them in the laundry machine." at bounding box center [704, 268] width 310 height 57
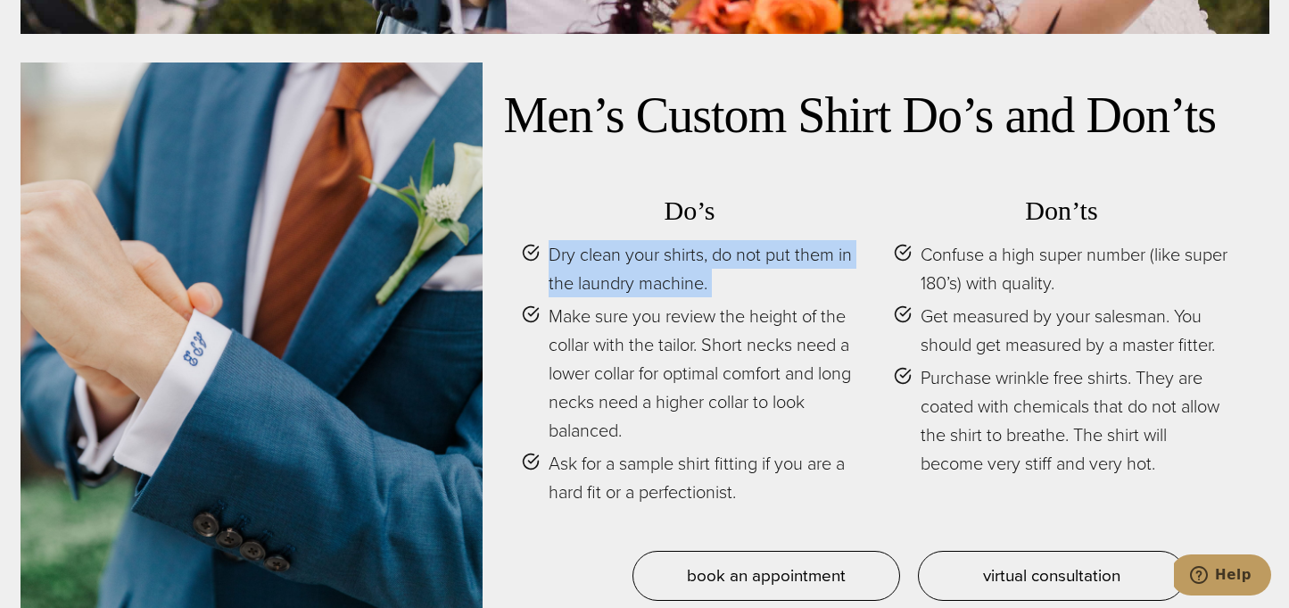
click at [600, 253] on span "Dry clean your shirts, do not put them in the laundry machine." at bounding box center [704, 268] width 310 height 57
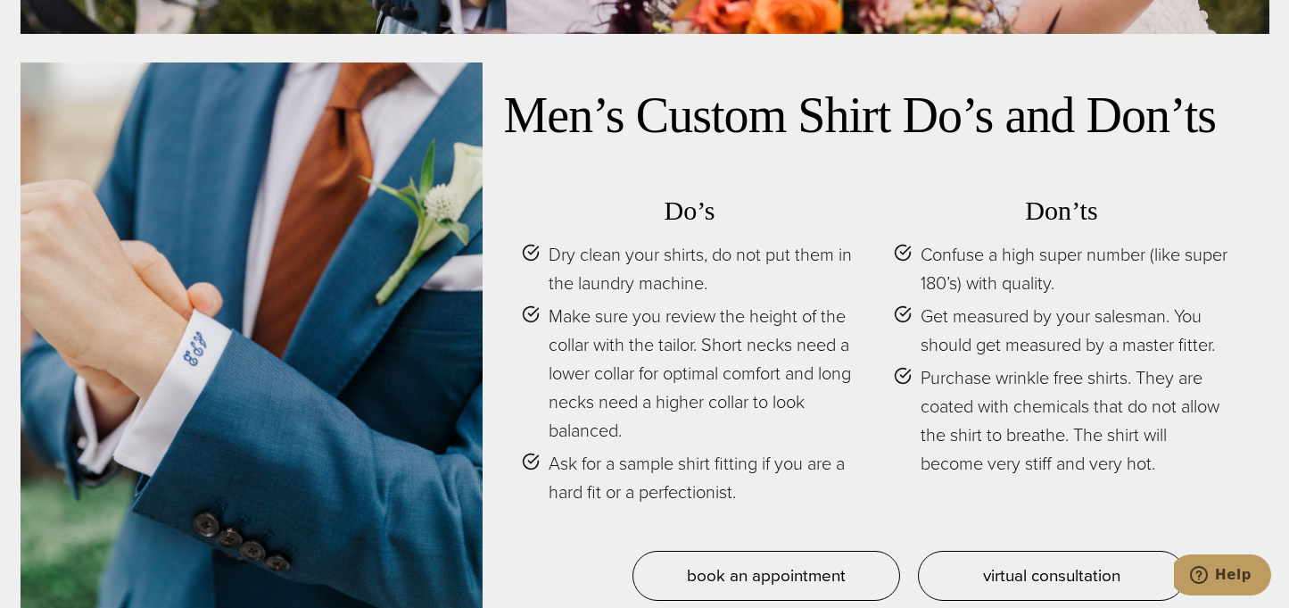
click at [645, 325] on span "Make sure you review the height of the collar with the tailor. Short necks need…" at bounding box center [704, 373] width 310 height 143
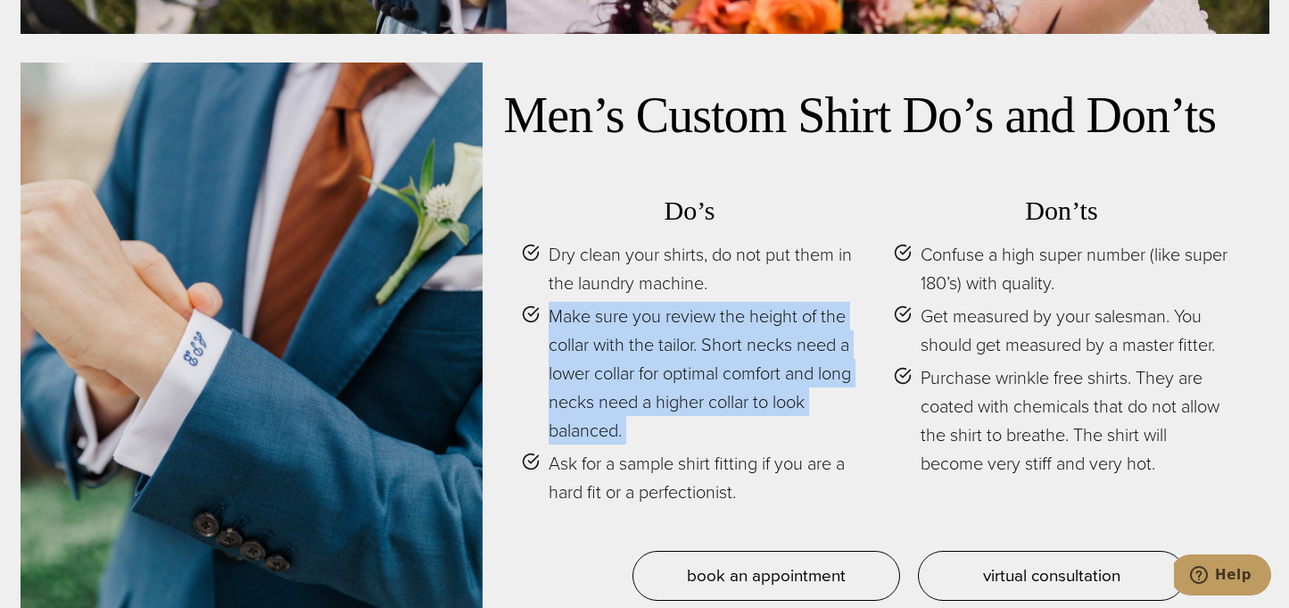
click at [645, 325] on span "Make sure you review the height of the collar with the tailor. Short necks need…" at bounding box center [704, 373] width 310 height 143
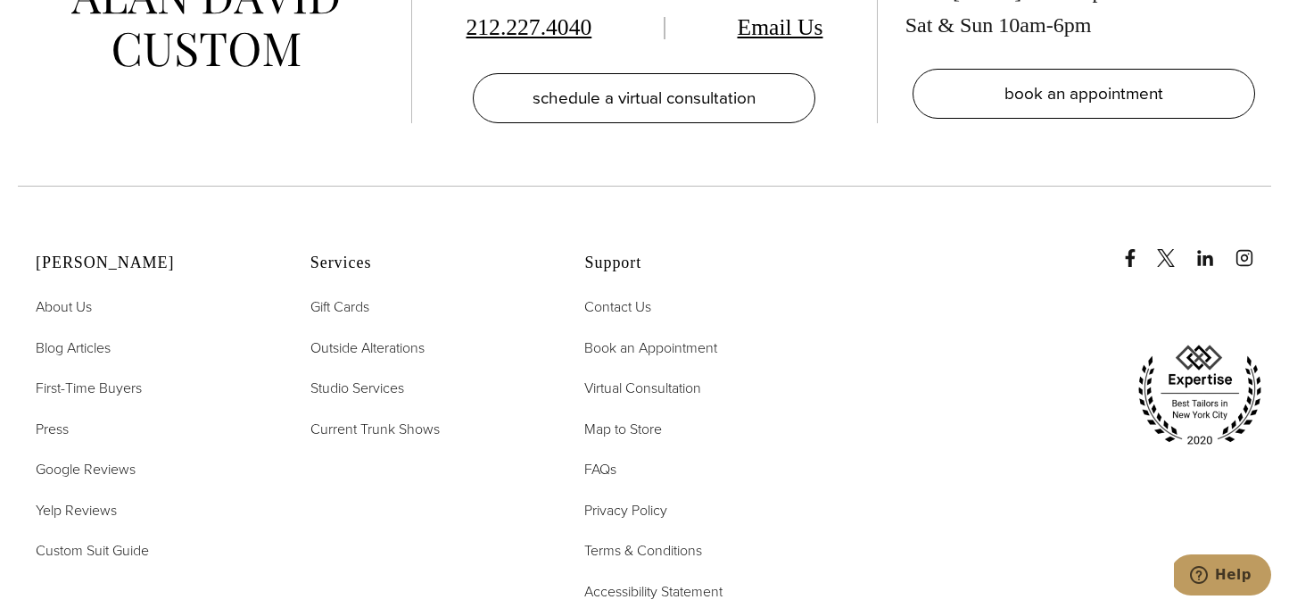
scroll to position [0, 0]
